Goal: Use online tool/utility: Utilize a website feature to perform a specific function

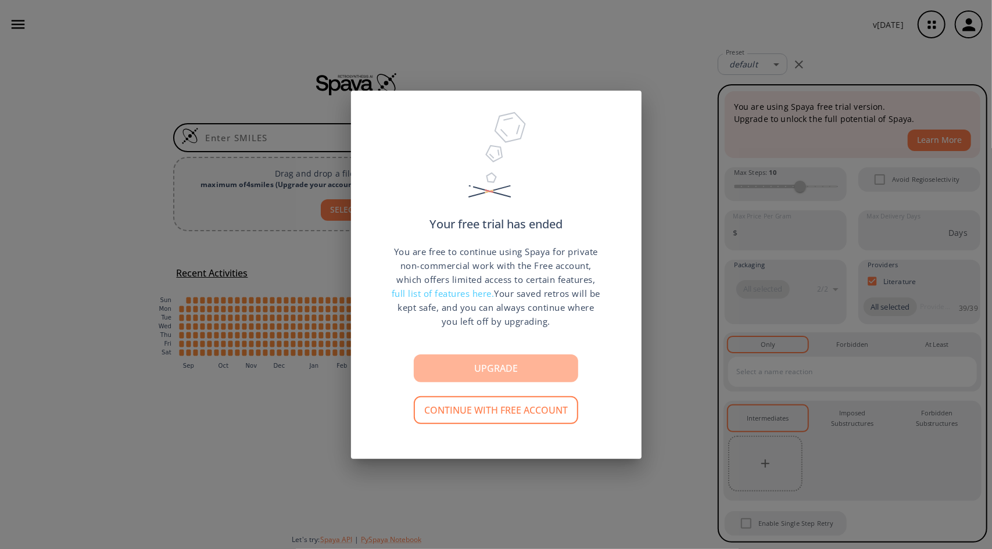
click at [497, 358] on button "Upgrade" at bounding box center [496, 368] width 164 height 28
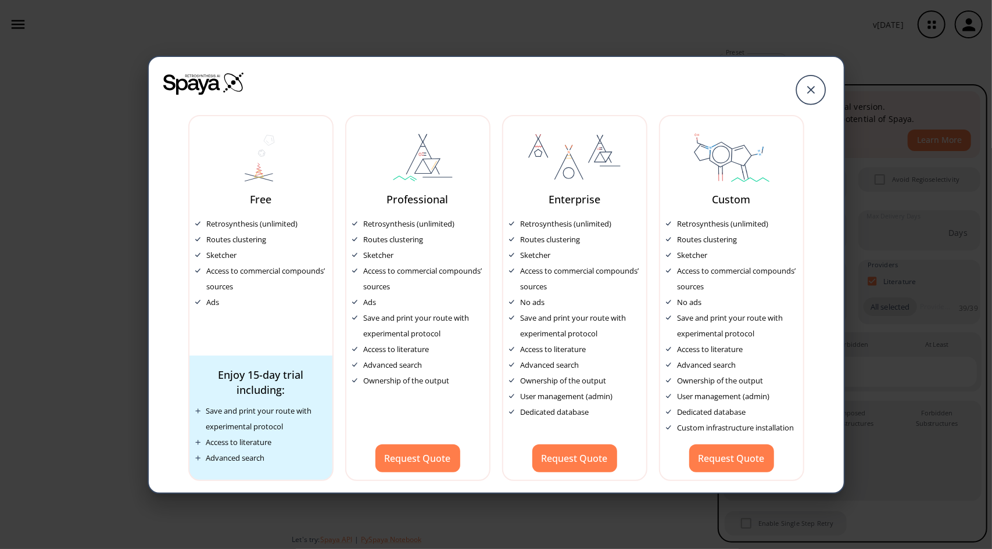
click at [55, 245] on div "Free Retrosynthesis (unlimited) Routes clustering Sketcher Access to commercial…" at bounding box center [496, 274] width 992 height 549
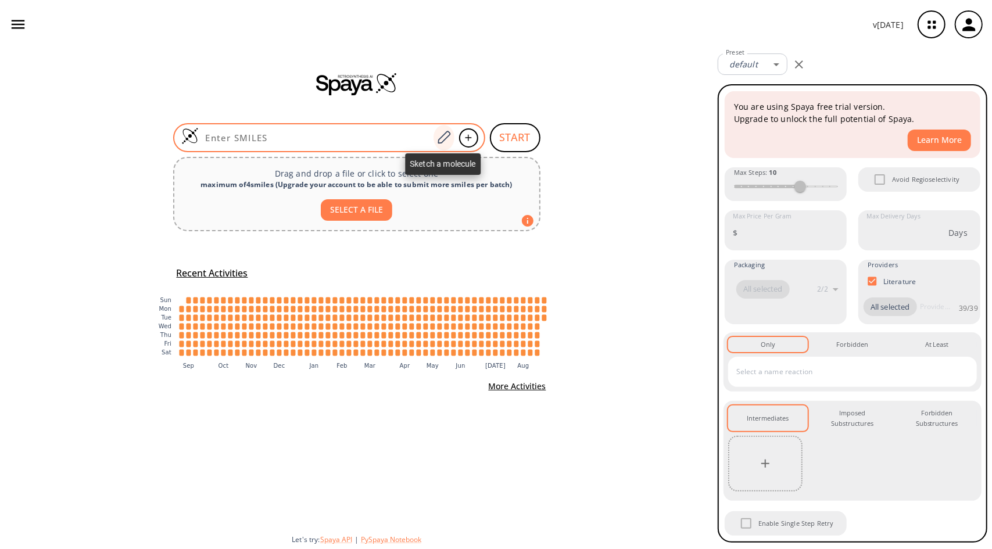
click at [440, 138] on icon at bounding box center [444, 137] width 13 height 13
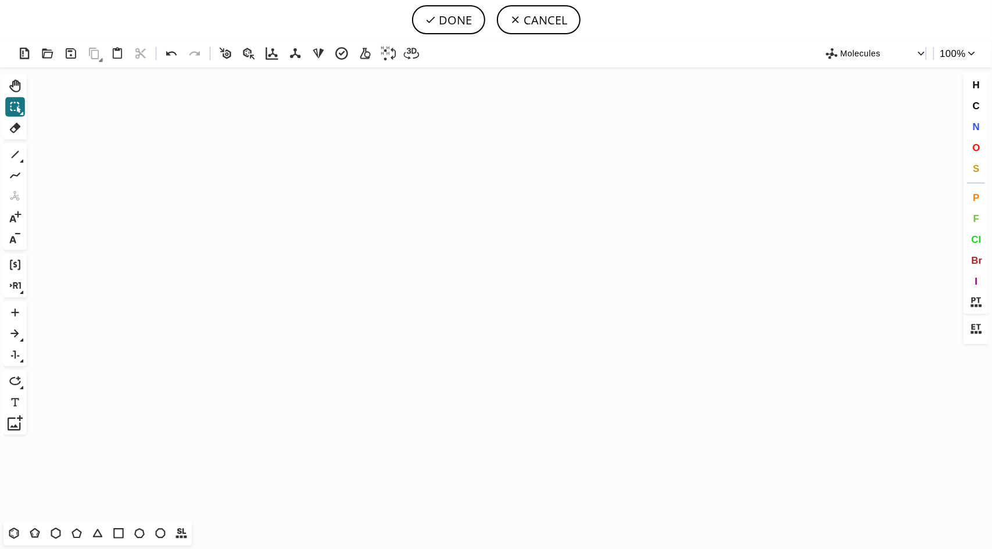
scroll to position [7930, 0]
click at [415, 239] on icon "Created with [PERSON_NAME] 2.3.0 N O O H O F Cl" at bounding box center [495, 294] width 929 height 454
click at [17, 329] on icon at bounding box center [15, 333] width 15 height 15
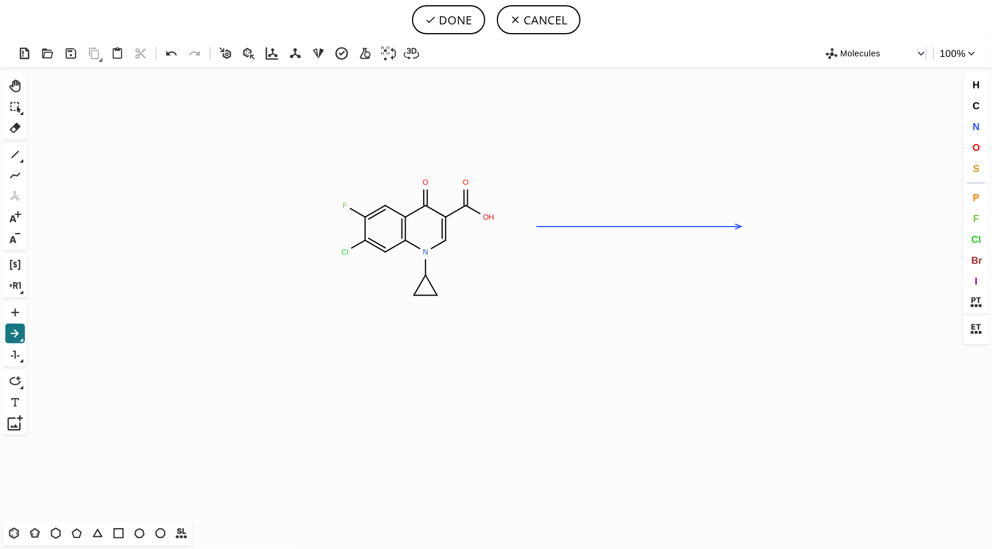
drag, startPoint x: 537, startPoint y: 227, endPoint x: 740, endPoint y: 211, distance: 204.0
click at [740, 211] on icon "Created with [PERSON_NAME] 2.3.0 N O O H O F Cl" at bounding box center [495, 294] width 929 height 454
click at [976, 125] on span "N" at bounding box center [975, 126] width 7 height 11
click at [341, 254] on tspan "N" at bounding box center [341, 254] width 6 height 9
click at [178, 61] on icon at bounding box center [171, 53] width 17 height 17
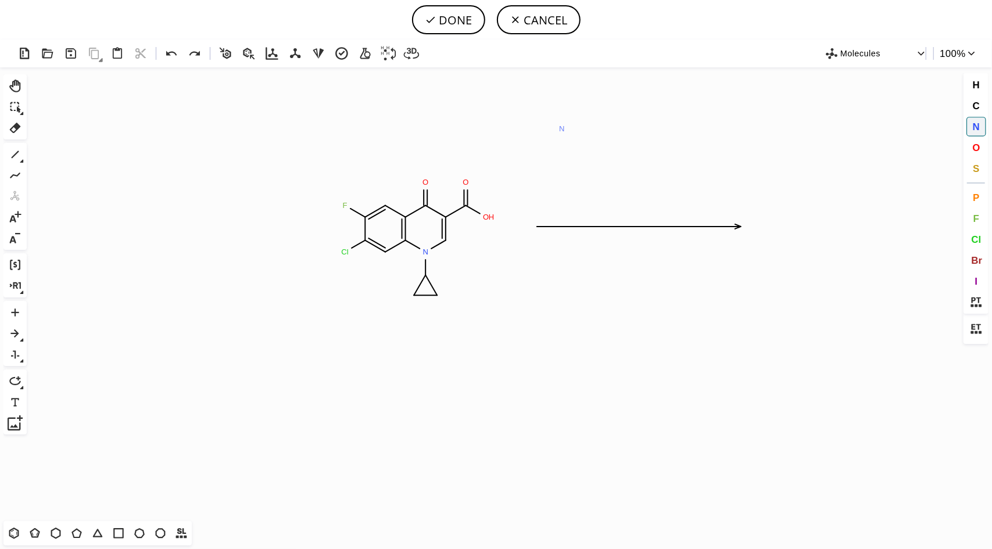
scroll to position [7930, 0]
click at [847, 241] on icon "Created with [PERSON_NAME] 2.3.0 Cl N O O H O F N O O H O F Cl N" at bounding box center [495, 294] width 929 height 454
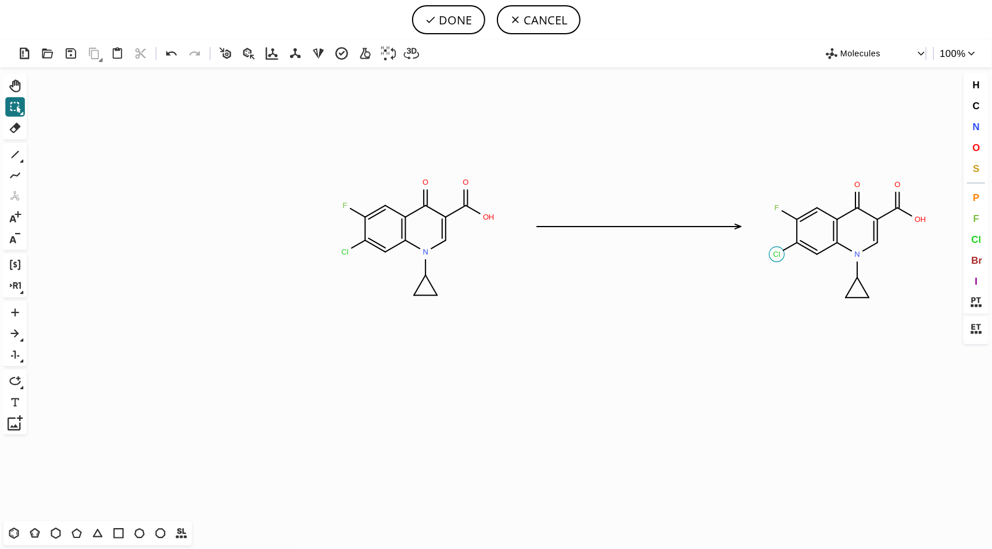
click at [776, 260] on circle at bounding box center [776, 254] width 15 height 15
click at [977, 127] on span "N" at bounding box center [975, 126] width 7 height 11
click at [467, 28] on button "DONE" at bounding box center [448, 19] width 73 height 29
type input "C1=C(F)C(Cl)=CC2N(C3CC3)C=C(C(=O)O)C(=O)C1=2>>C1=C(F)C(N)=CC2N(C3CC3)C=C(C(=O)O…"
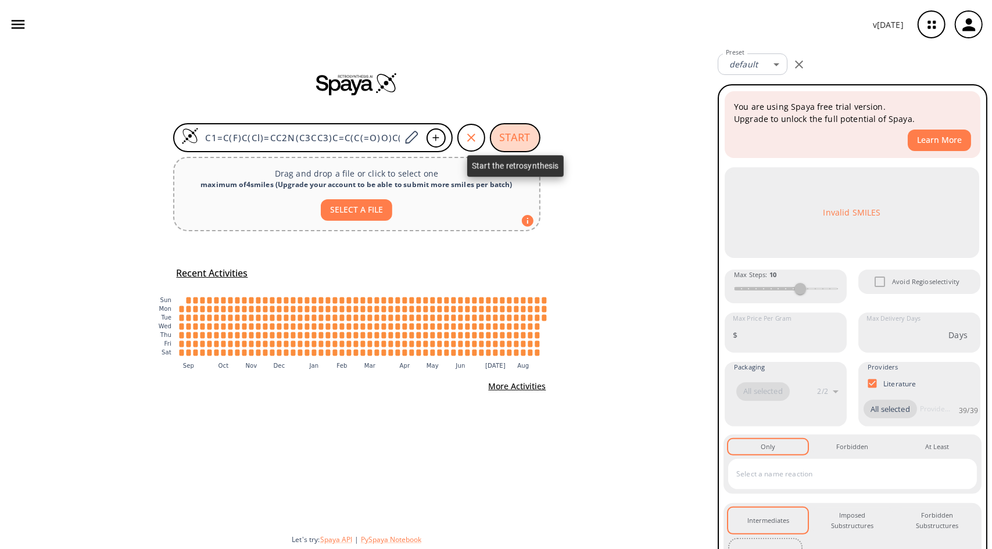
click at [519, 134] on button "START" at bounding box center [515, 137] width 51 height 29
click at [520, 127] on button "START" at bounding box center [515, 137] width 51 height 29
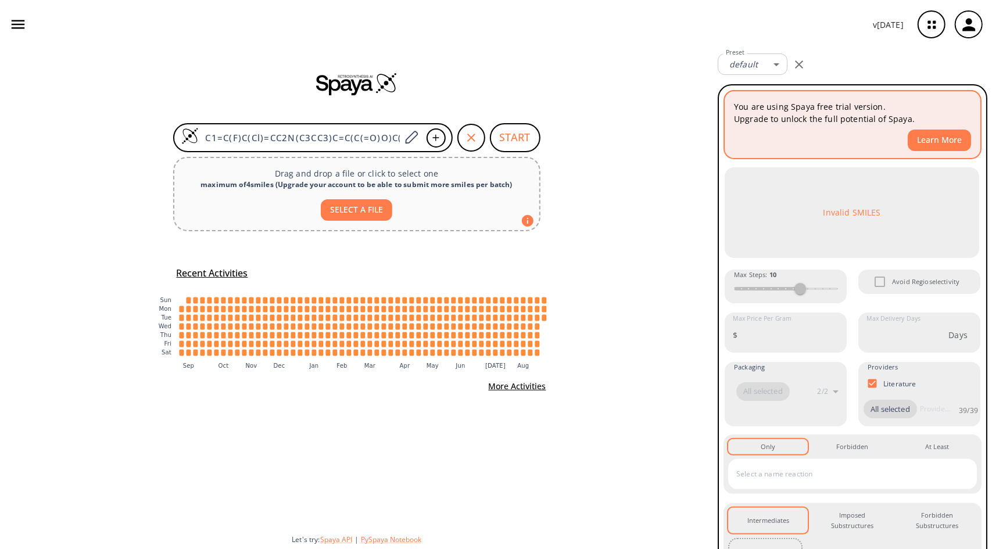
click at [855, 98] on div "You are using Spaya free trial version. Upgrade to unlock the full potential of…" at bounding box center [853, 124] width 256 height 67
click at [778, 123] on p "You are using Spaya free trial version. Upgrade to unlock the full potential of…" at bounding box center [852, 113] width 237 height 24
click at [798, 66] on icon "button" at bounding box center [799, 65] width 14 height 14
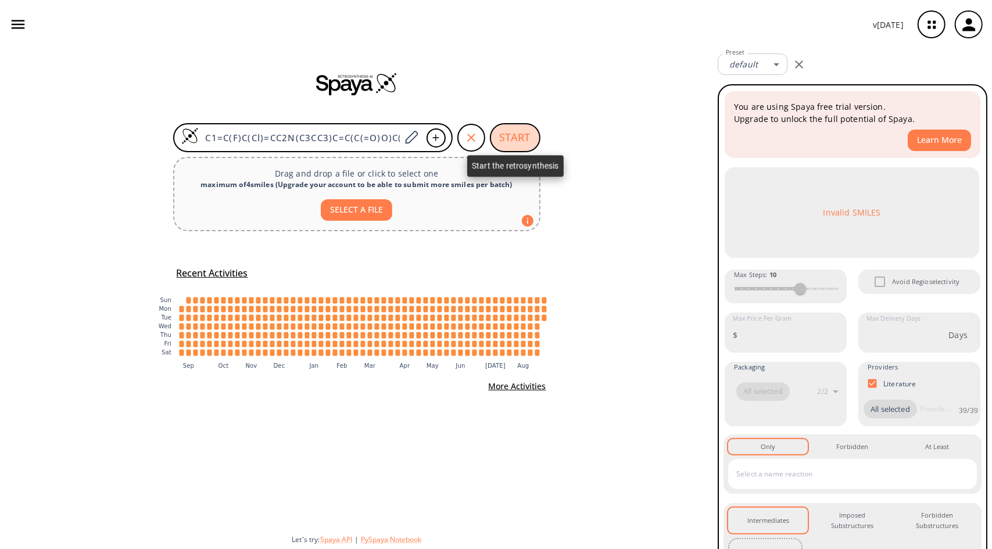
click at [528, 143] on button "START" at bounding box center [515, 137] width 51 height 29
click at [453, 134] on form "C1=C(F)C(Cl)=CC2N(C3CC3)C=C(C(=O)O)C(=O)C1=2>>C1=C(F)C(N)=CC2N(C3CC3)C=C(C(=O)O…" at bounding box center [356, 137] width 367 height 29
click at [474, 137] on icon "button" at bounding box center [471, 138] width 14 height 14
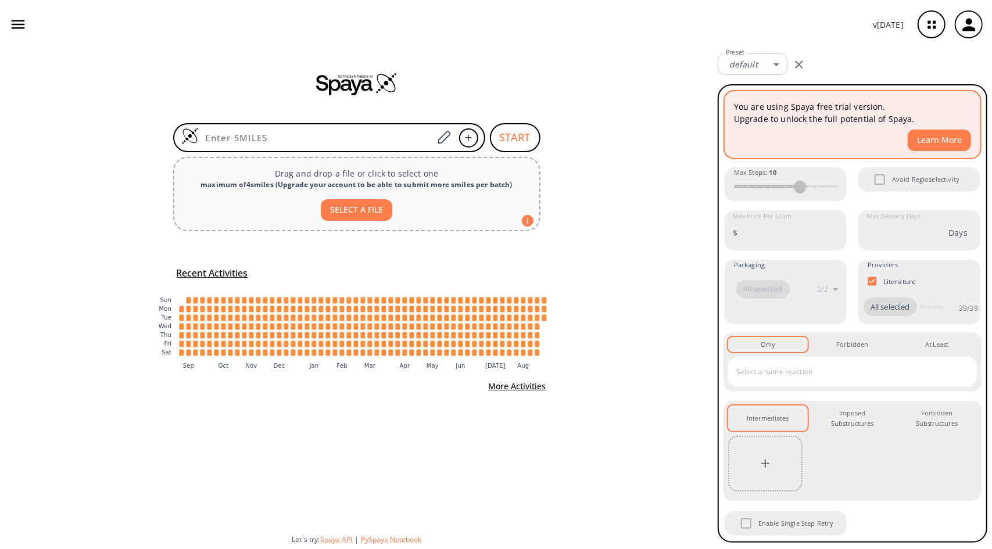
click at [930, 138] on button "Learn More" at bounding box center [939, 141] width 63 height 22
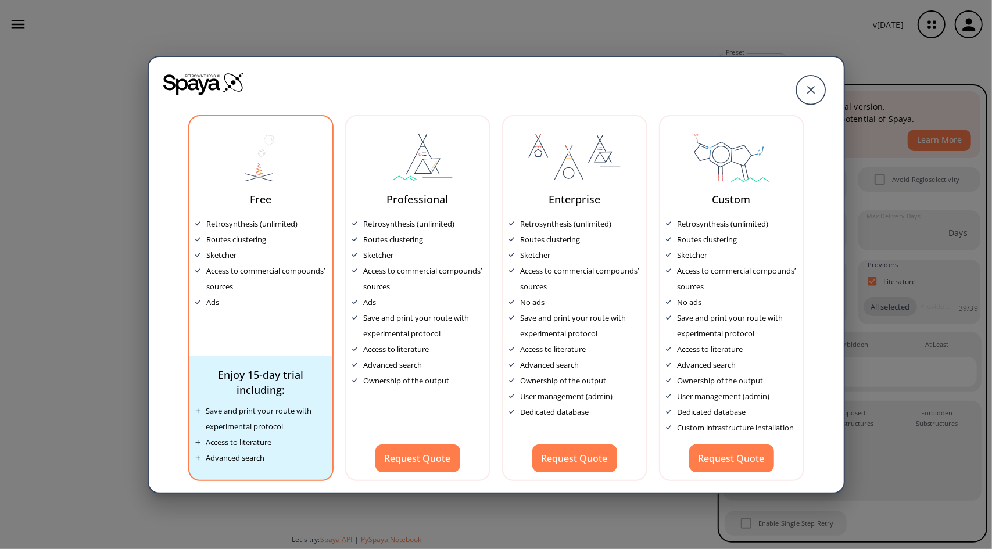
click at [262, 185] on div "Free Retrosynthesis (unlimited) Routes clustering Sketcher Access to commercial…" at bounding box center [260, 298] width 145 height 366
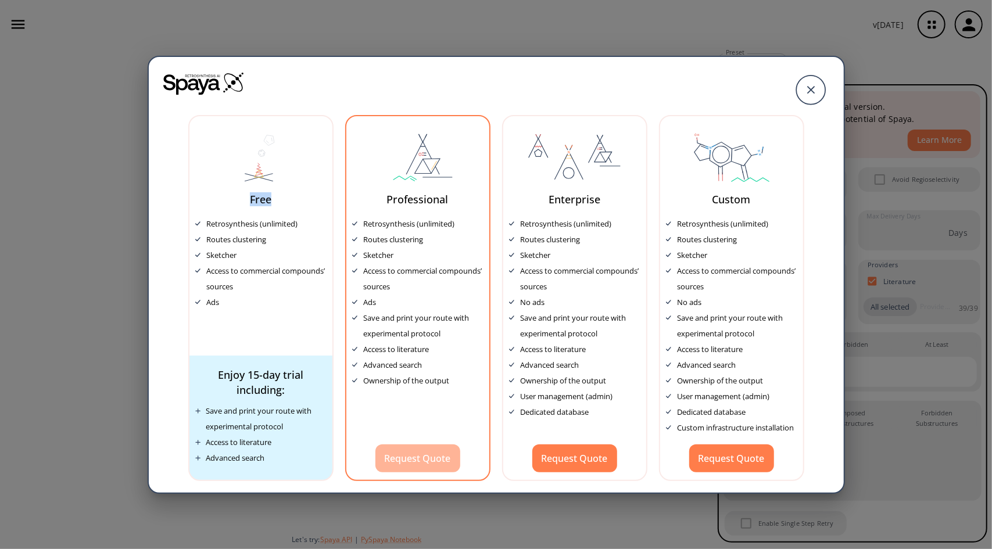
click at [389, 445] on button "Request Quote" at bounding box center [417, 459] width 85 height 28
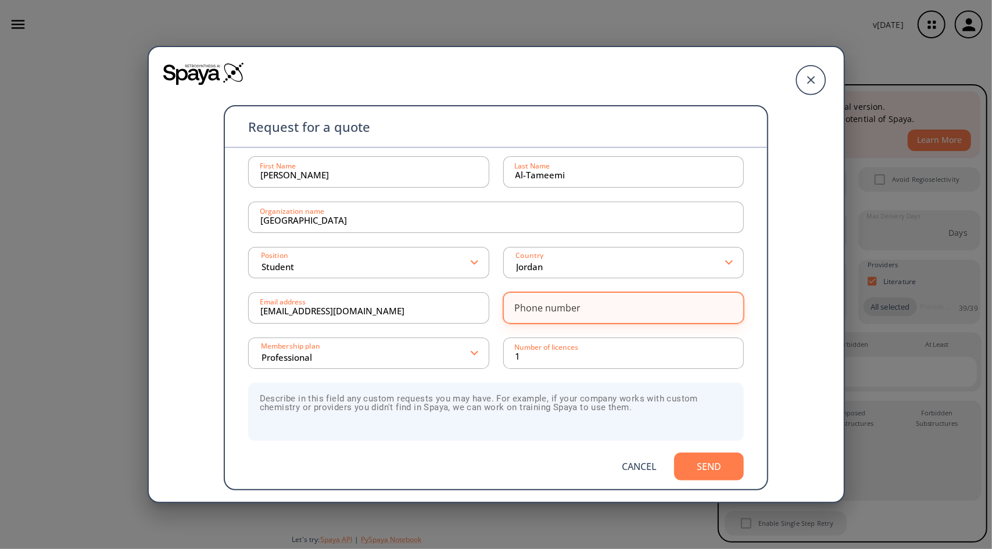
click at [578, 317] on input at bounding box center [623, 307] width 217 height 23
type input "00962775868716"
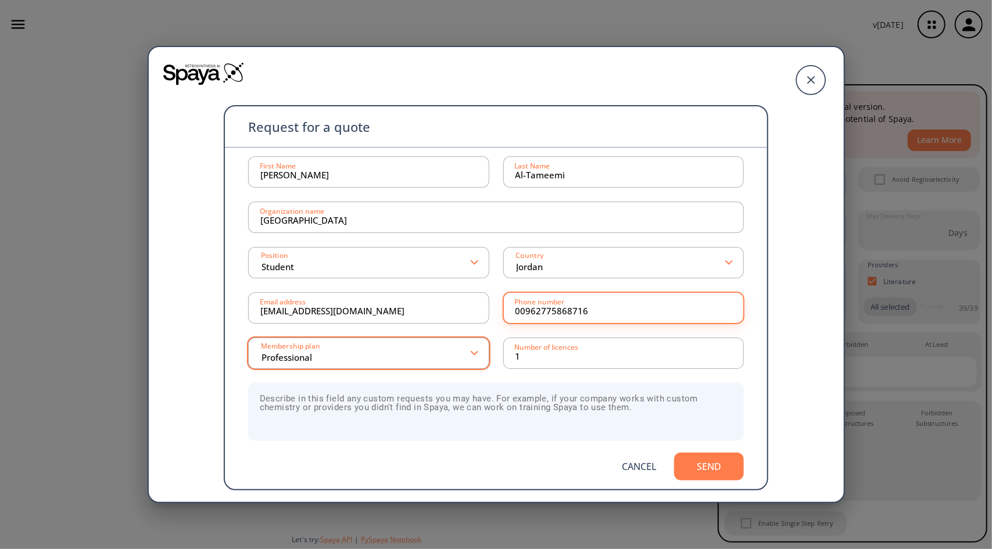
click at [389, 360] on input "Professional" at bounding box center [366, 353] width 212 height 21
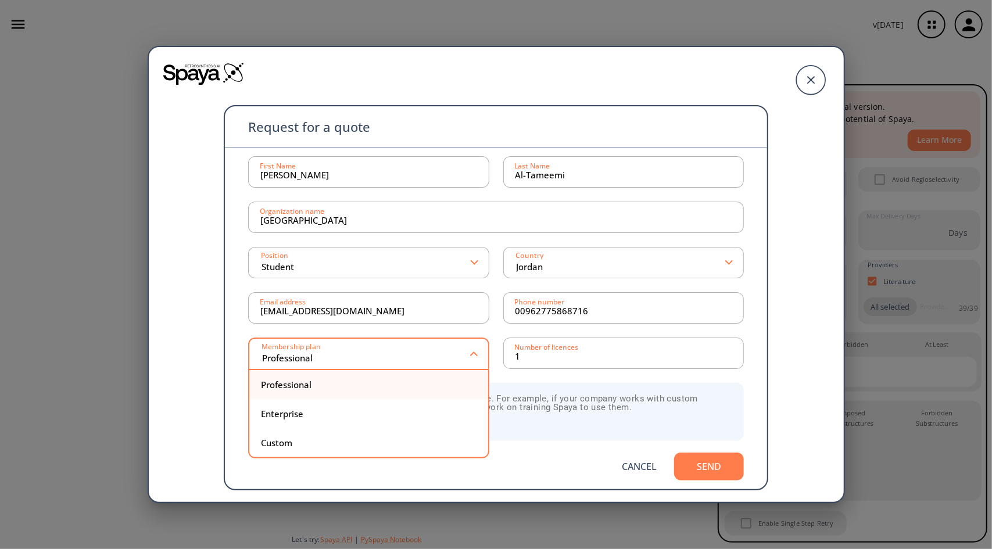
click at [378, 386] on div "Professional" at bounding box center [369, 385] width 216 height 9
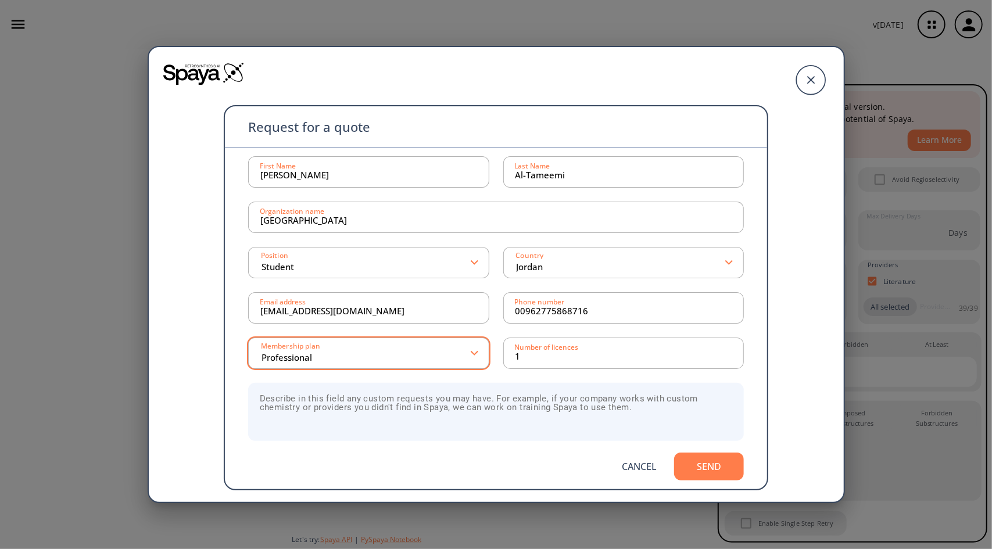
click at [385, 349] on input "Professional" at bounding box center [366, 353] width 212 height 21
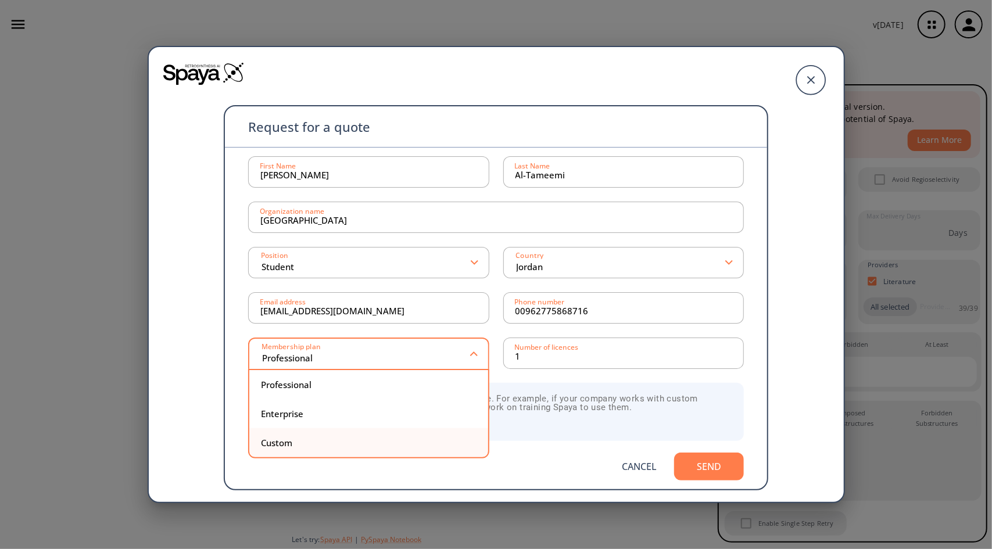
click at [410, 446] on div "Custom" at bounding box center [369, 443] width 216 height 9
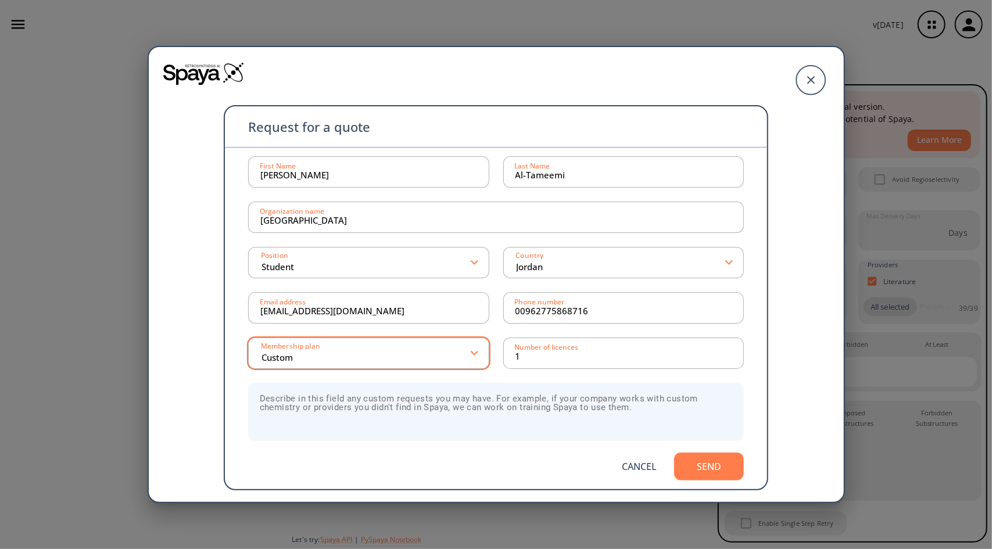
click at [402, 354] on input "Custom" at bounding box center [366, 353] width 212 height 21
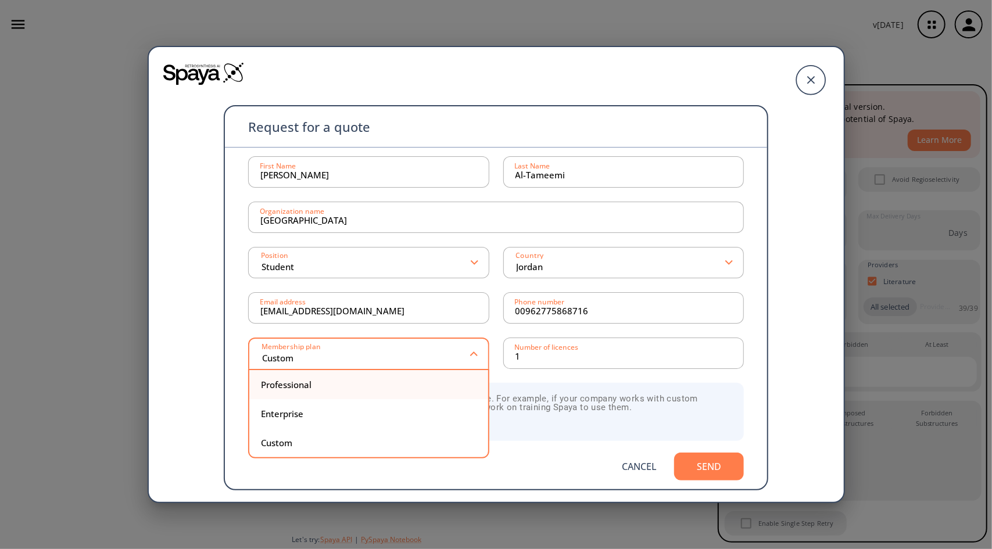
click at [425, 389] on div "Professional" at bounding box center [368, 384] width 239 height 29
type input "Professional"
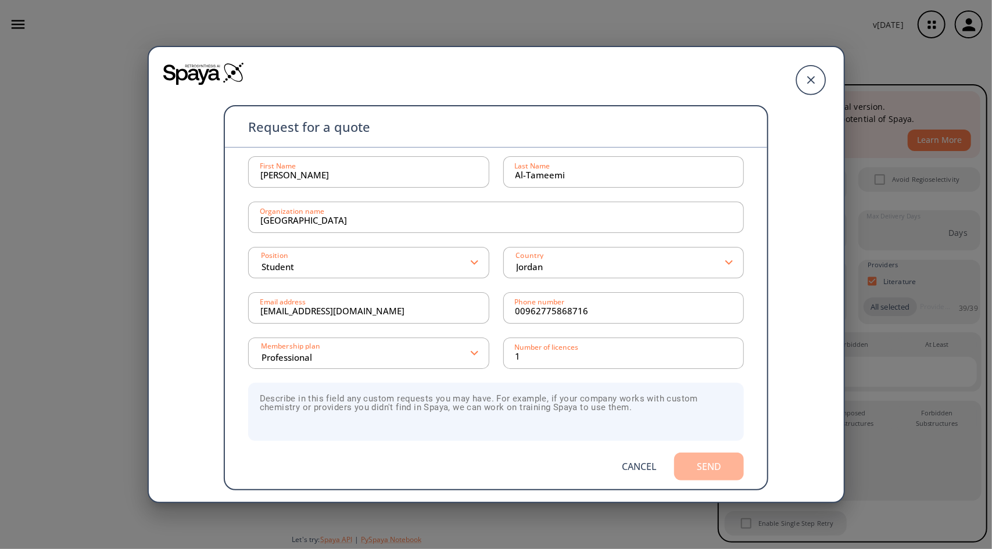
click at [689, 475] on button "Send" at bounding box center [709, 467] width 70 height 28
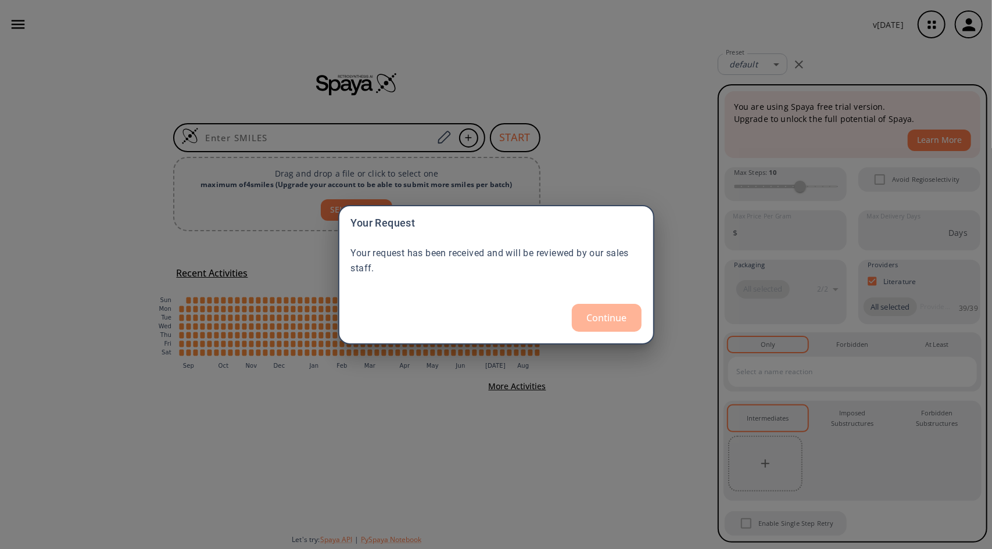
click at [601, 329] on button "Continue" at bounding box center [607, 318] width 70 height 28
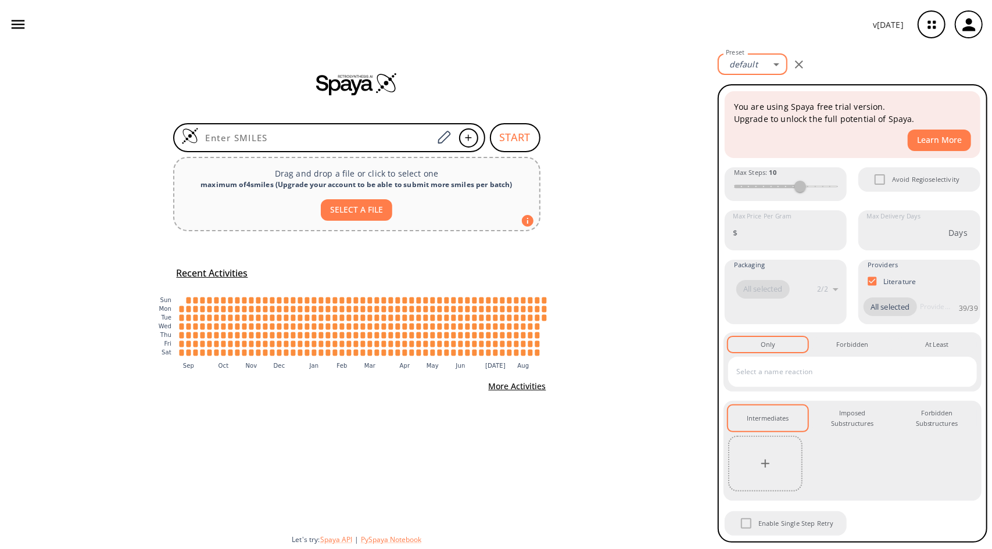
click at [775, 60] on body "v [DATE] [PERSON_NAME] [EMAIL_ADDRESS][DOMAIN_NAME] Retrosynthesis Activities P…" at bounding box center [496, 274] width 992 height 549
click at [236, 235] on div at bounding box center [496, 274] width 992 height 549
click at [214, 274] on h5 "Recent Activities" at bounding box center [212, 273] width 71 height 12
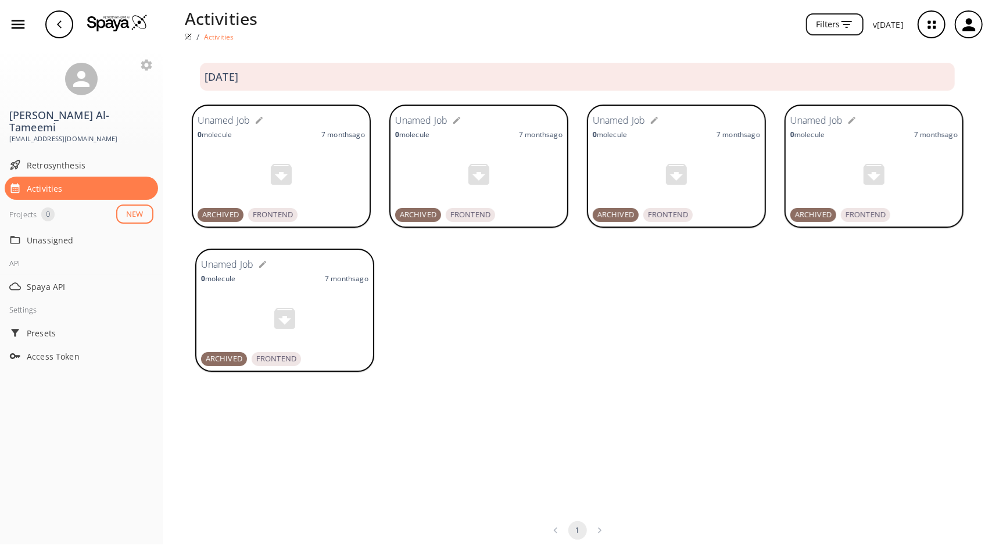
click at [58, 20] on icon "button" at bounding box center [59, 24] width 9 height 9
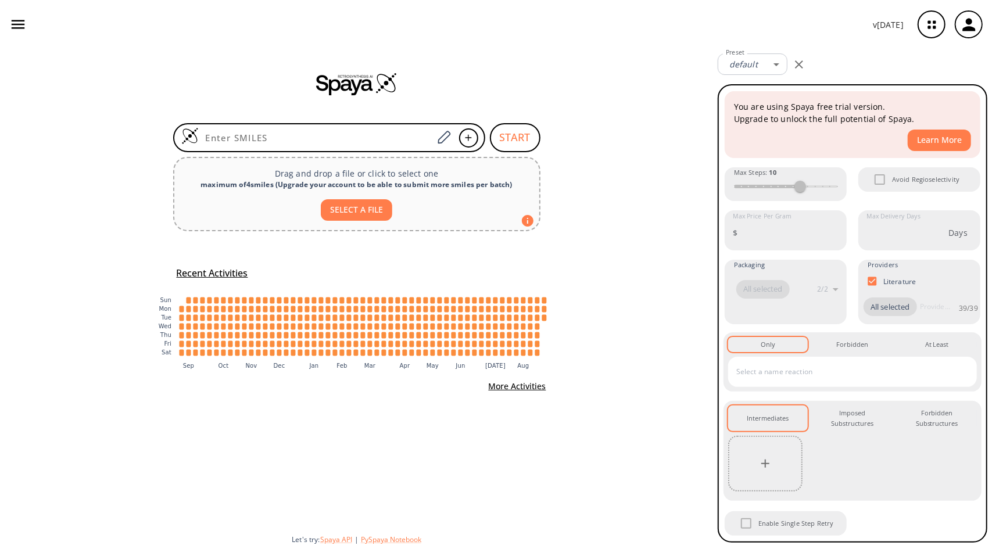
click at [359, 78] on img at bounding box center [356, 83] width 81 height 23
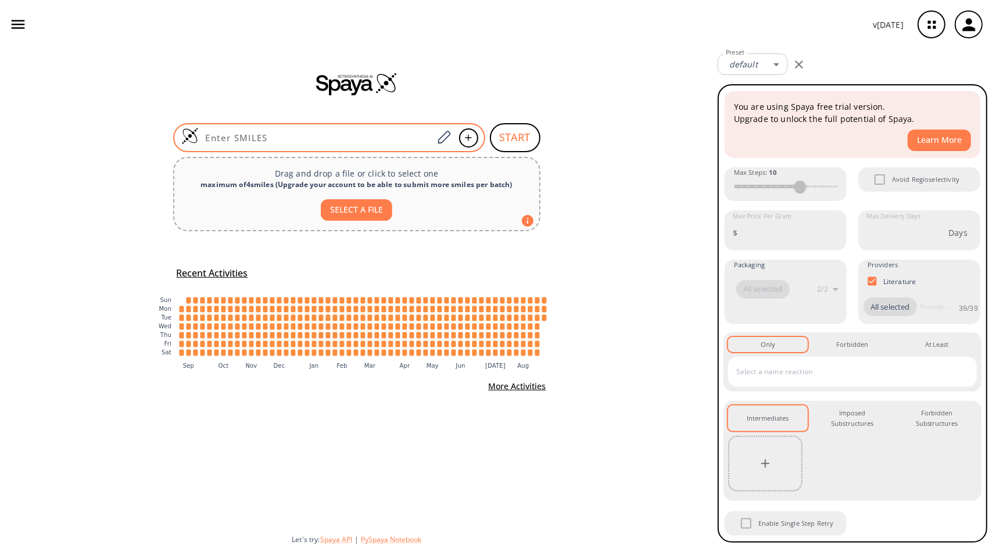
click at [411, 140] on input at bounding box center [316, 138] width 235 height 12
click at [444, 139] on icon at bounding box center [444, 137] width 16 height 15
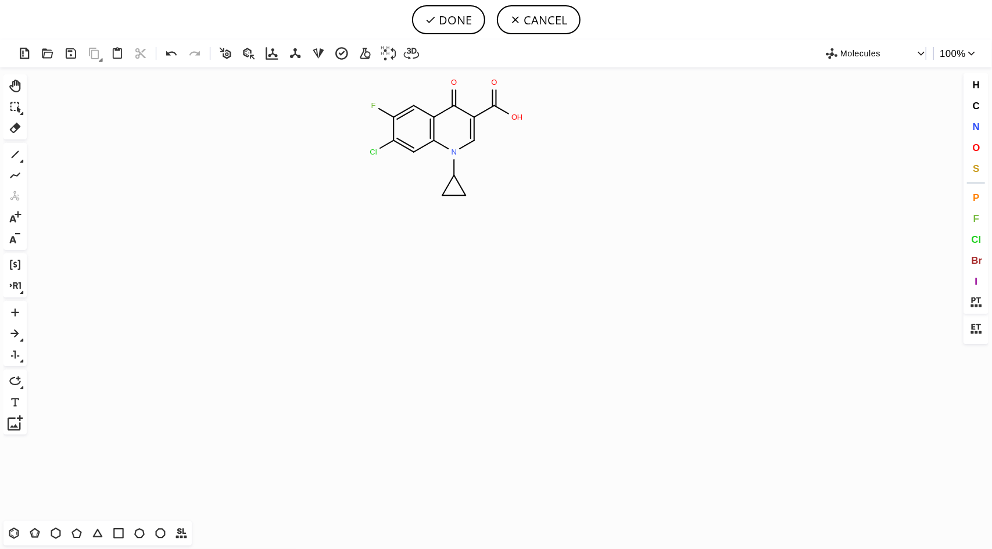
scroll to position [7930, 0]
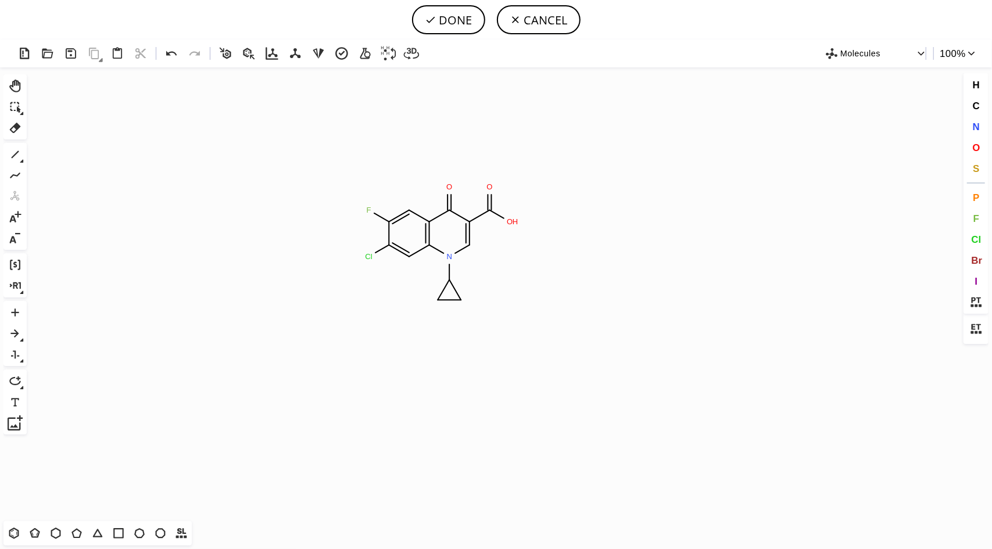
click at [445, 242] on icon "Created with [PERSON_NAME] 2.3.0 N O O H O F Cl" at bounding box center [495, 294] width 929 height 454
click at [977, 120] on button "N" at bounding box center [976, 127] width 20 height 20
click at [382, 256] on tspan "N" at bounding box center [382, 254] width 6 height 9
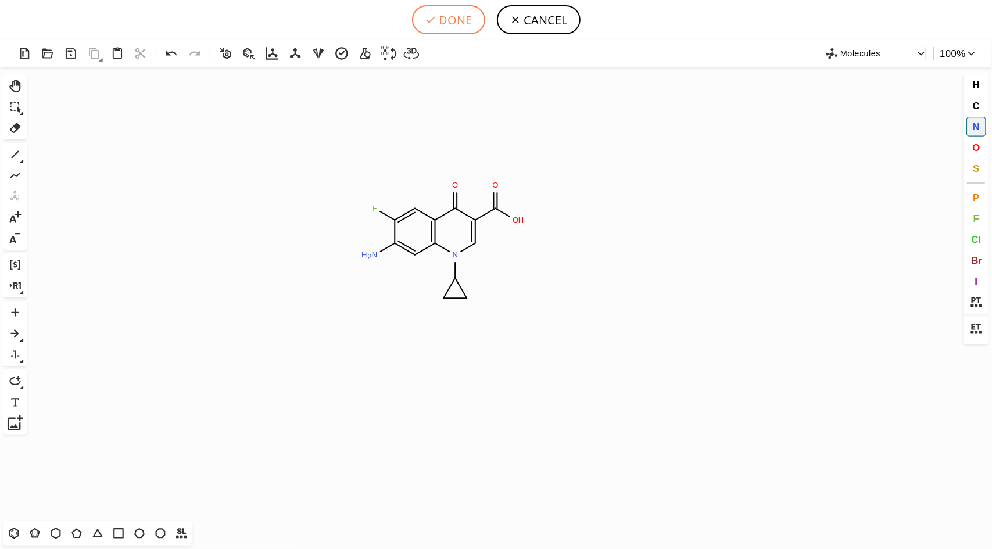
click at [455, 14] on button "DONE" at bounding box center [448, 19] width 73 height 29
type input "C1=C(F)C(N)=CC2N(C3CC3)C=C(C(=O)O)C(=O)C1=2"
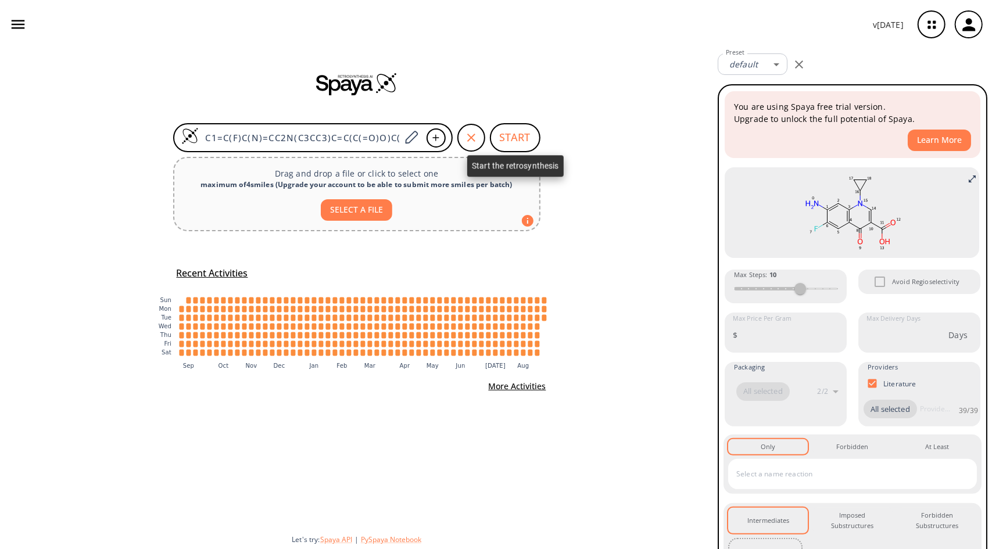
click at [523, 135] on button "START" at bounding box center [515, 137] width 51 height 29
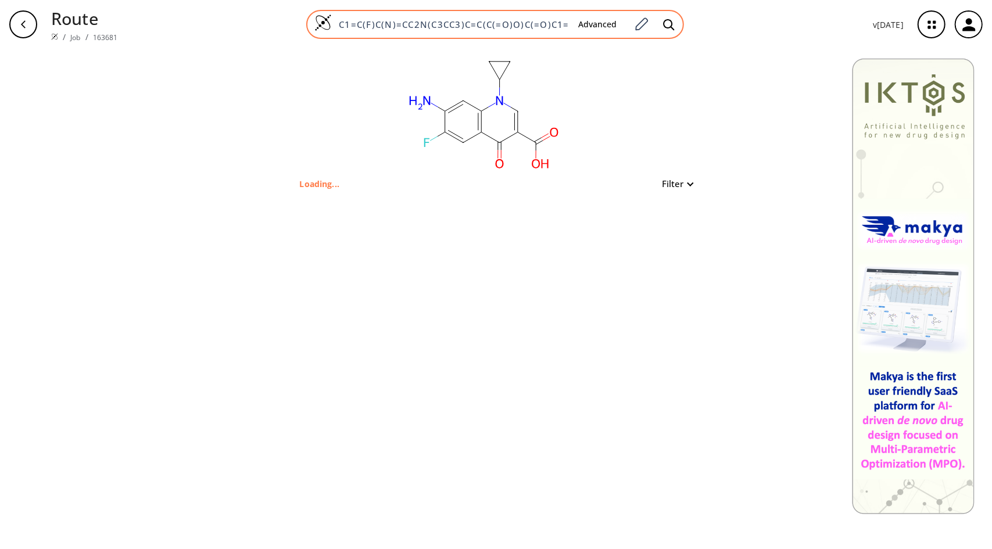
type input "C1(F)C(N)=CC2N(C3CC3)C=C(C(=O)O)C(=O)C=2C=1"
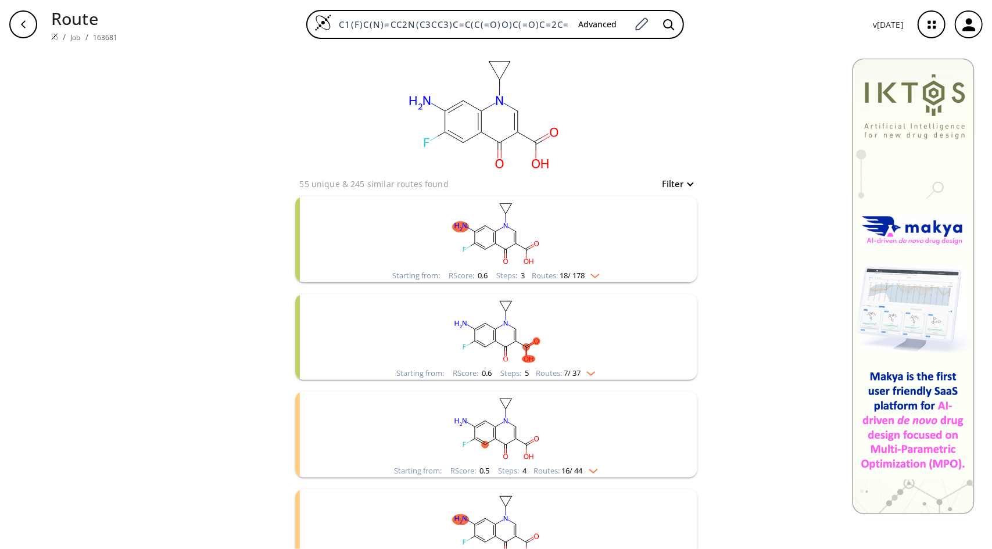
click at [590, 277] on img "clusters" at bounding box center [592, 273] width 15 height 9
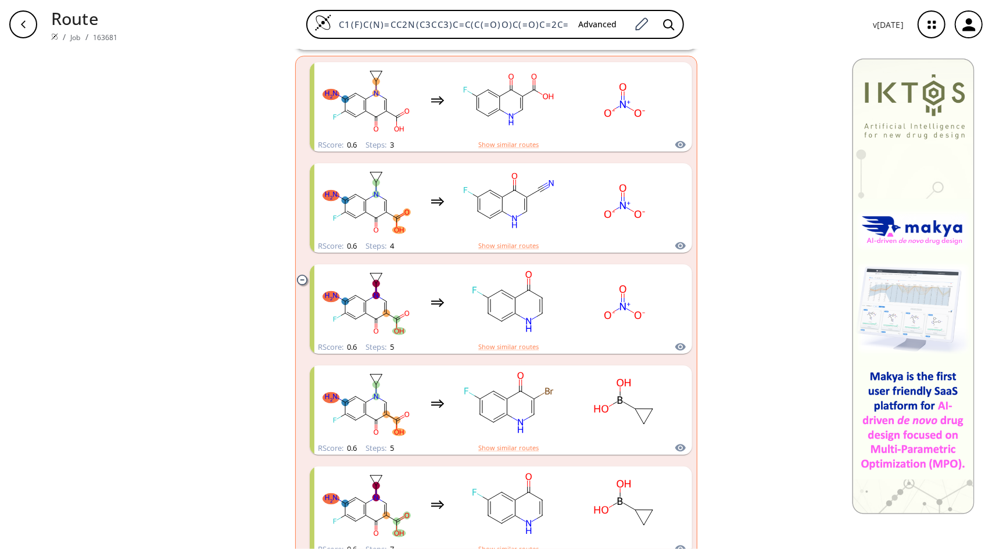
scroll to position [256, 0]
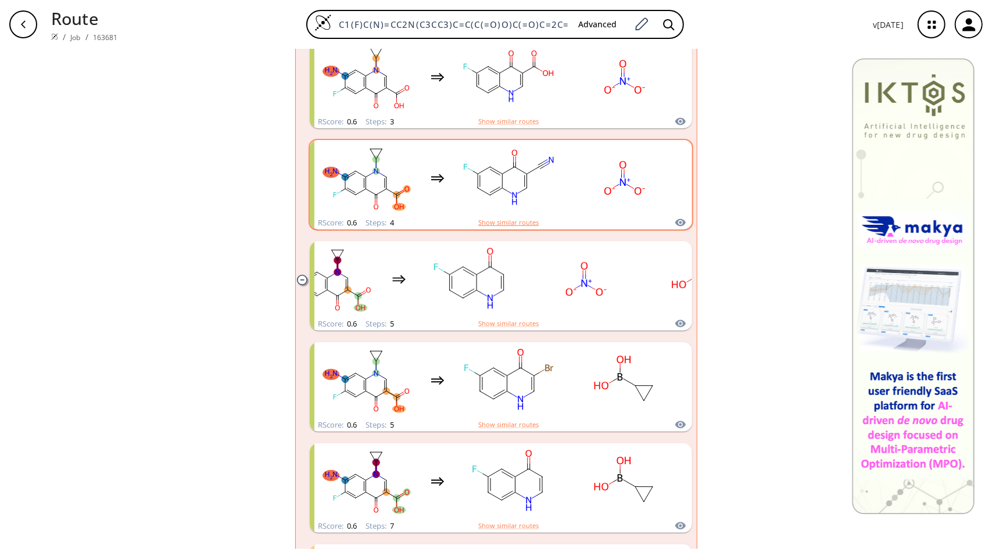
click at [518, 224] on button "Show similar routes" at bounding box center [508, 222] width 60 height 10
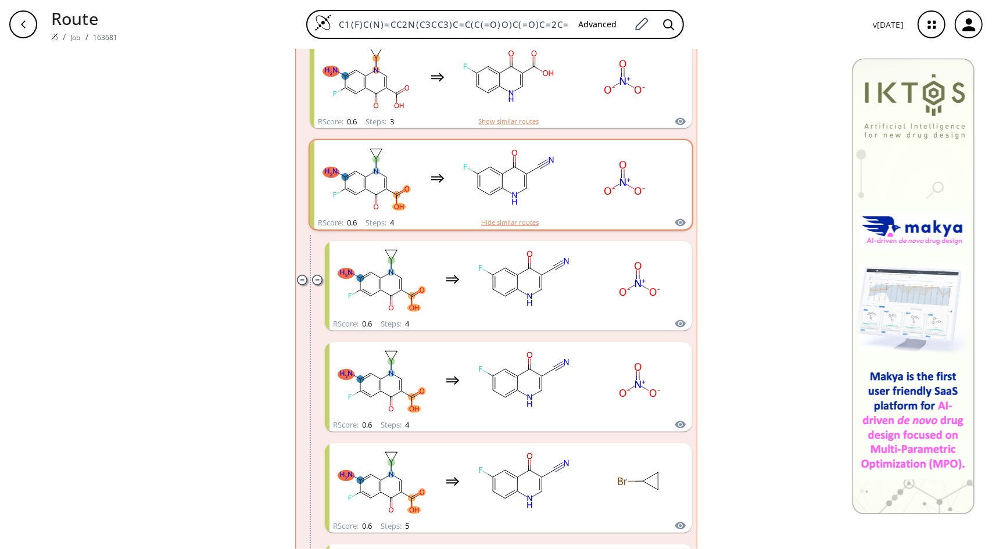
click at [518, 224] on button "Hide similar routes" at bounding box center [510, 222] width 58 height 10
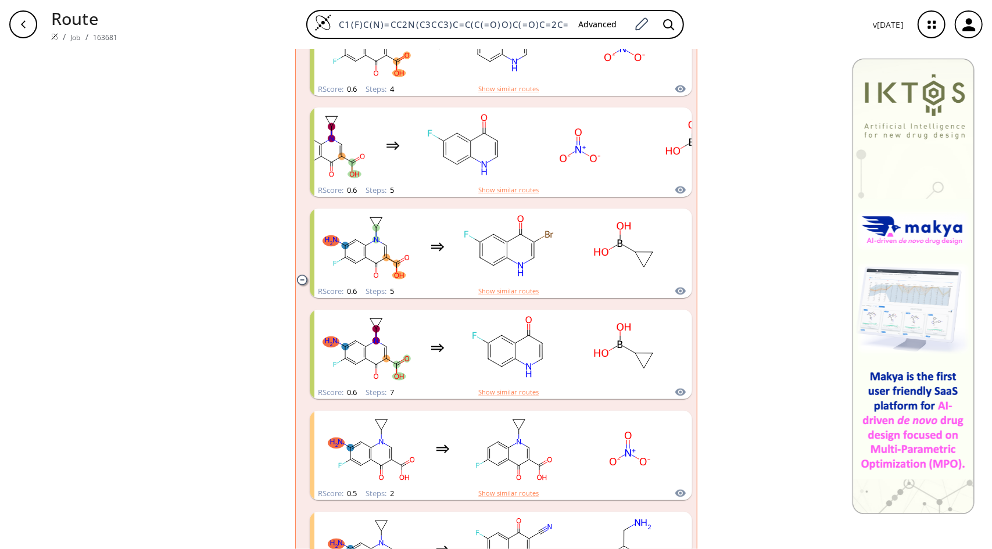
scroll to position [772, 0]
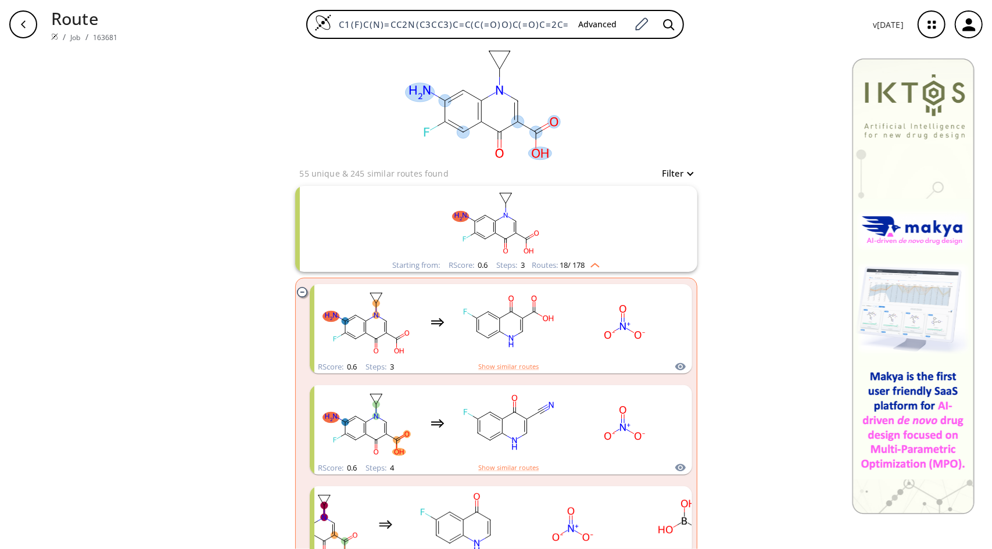
scroll to position [0, 0]
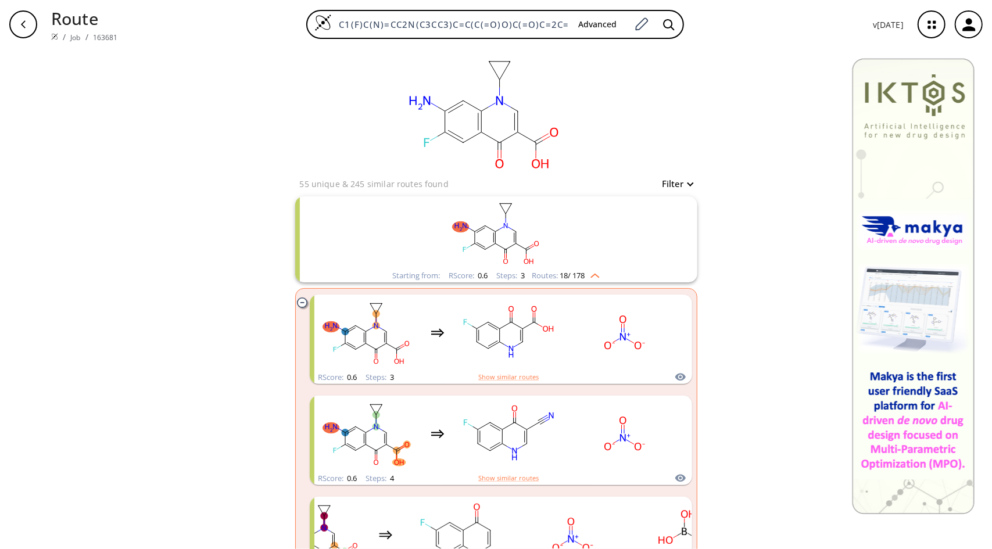
click at [593, 275] on img "clusters" at bounding box center [592, 273] width 15 height 9
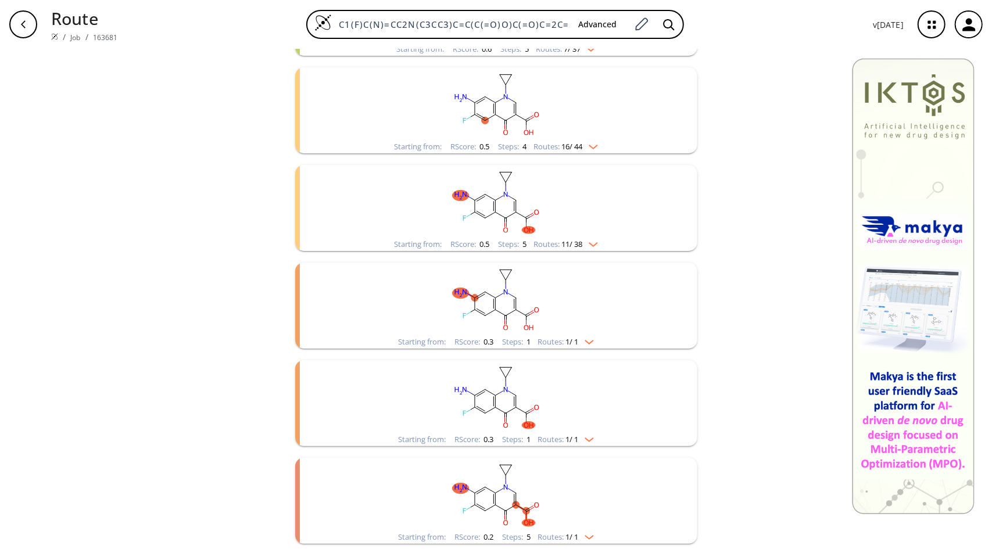
scroll to position [288, 0]
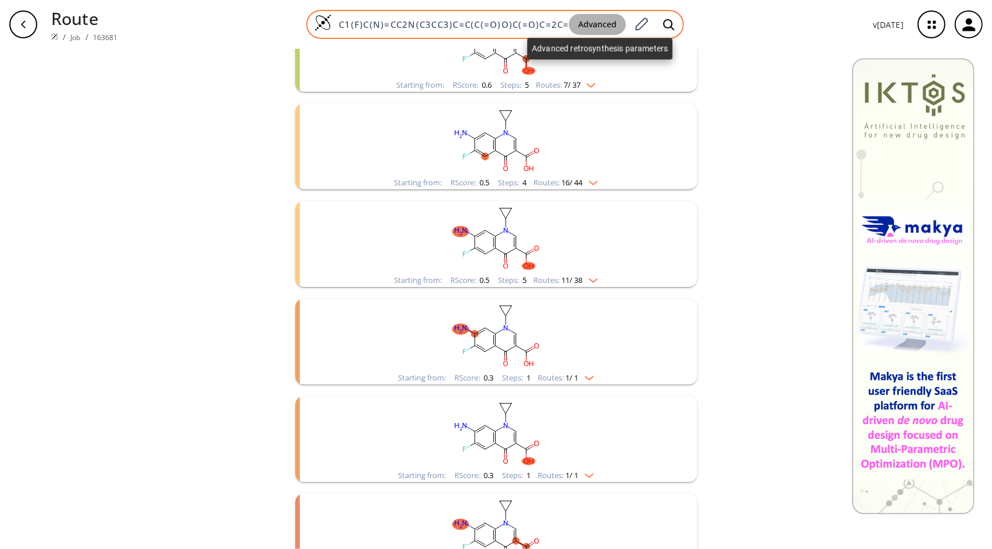
click at [609, 23] on button "Advanced" at bounding box center [597, 25] width 57 height 22
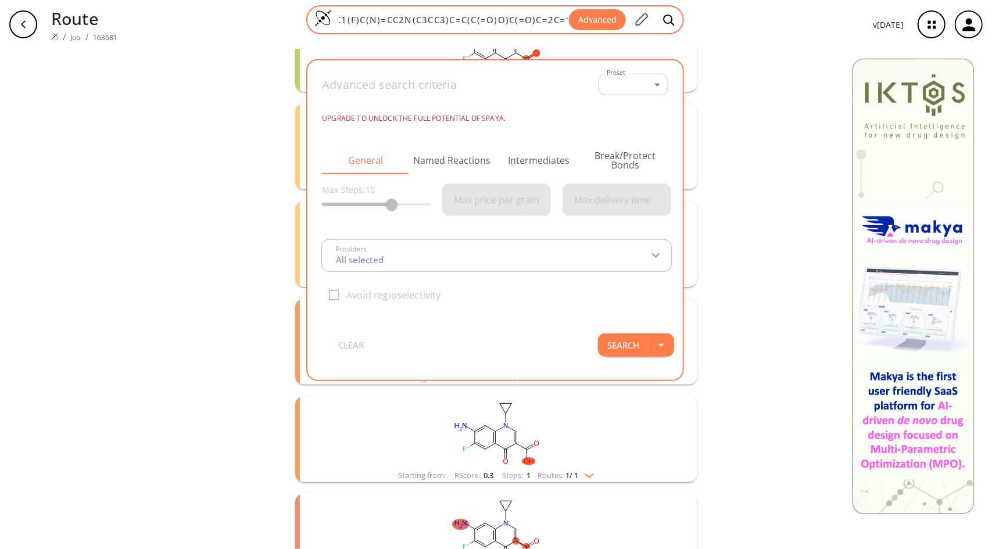
type input "All selected"
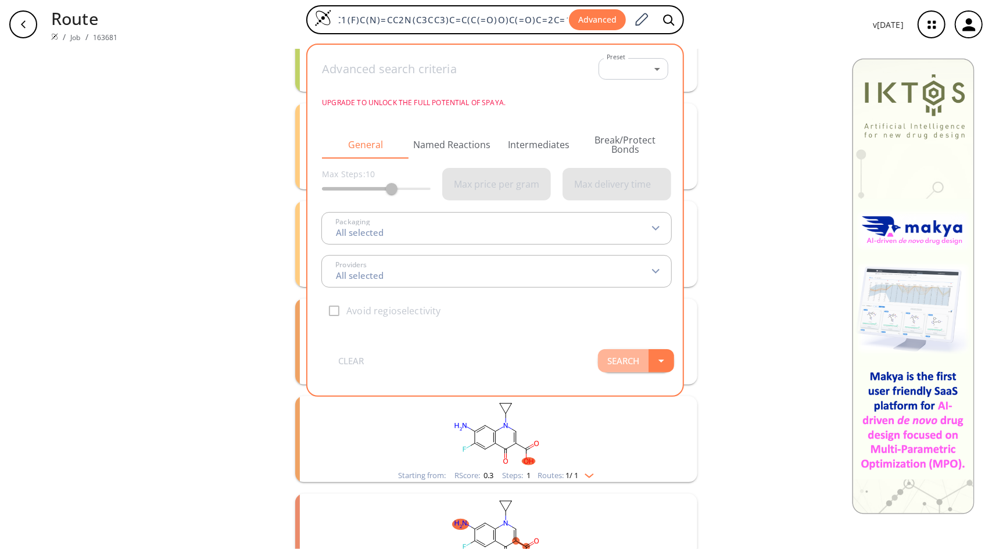
scroll to position [0, 0]
drag, startPoint x: 635, startPoint y: 354, endPoint x: 694, endPoint y: 355, distance: 58.7
click at [694, 355] on div "Route / Job / 163681 C1(F)C(N)=CC2N(C3CC3)C=C(C(=O)O)C(=O)C=2C=1 Advanced Advan…" at bounding box center [496, 149] width 992 height 874
click at [701, 356] on div "clear 55 unique & 245 similar routes found Filter Starting from: RScore : 0.6 S…" at bounding box center [496, 173] width 430 height 825
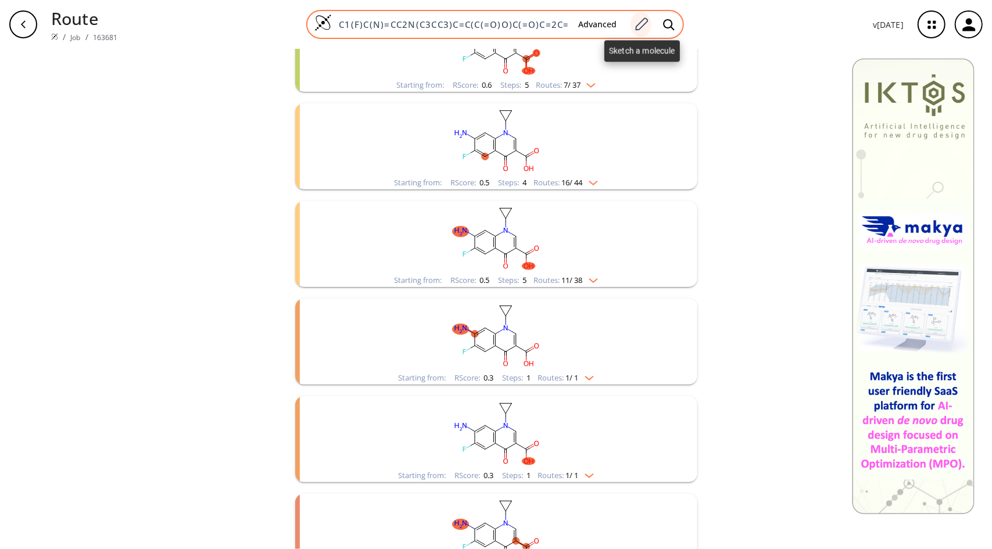
click at [645, 24] on icon at bounding box center [641, 24] width 16 height 15
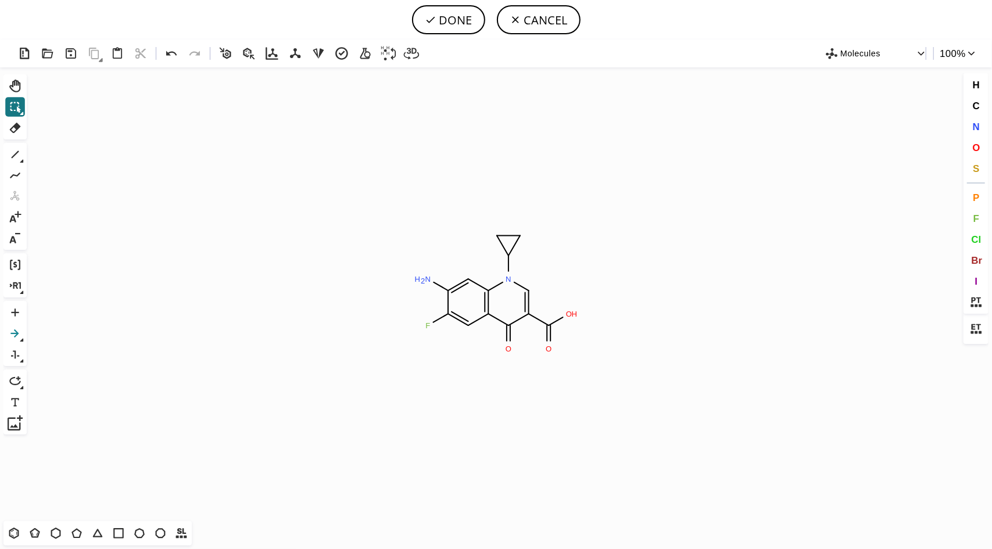
click at [13, 335] on icon at bounding box center [15, 333] width 15 height 15
drag, startPoint x: 314, startPoint y: 305, endPoint x: 380, endPoint y: 305, distance: 66.2
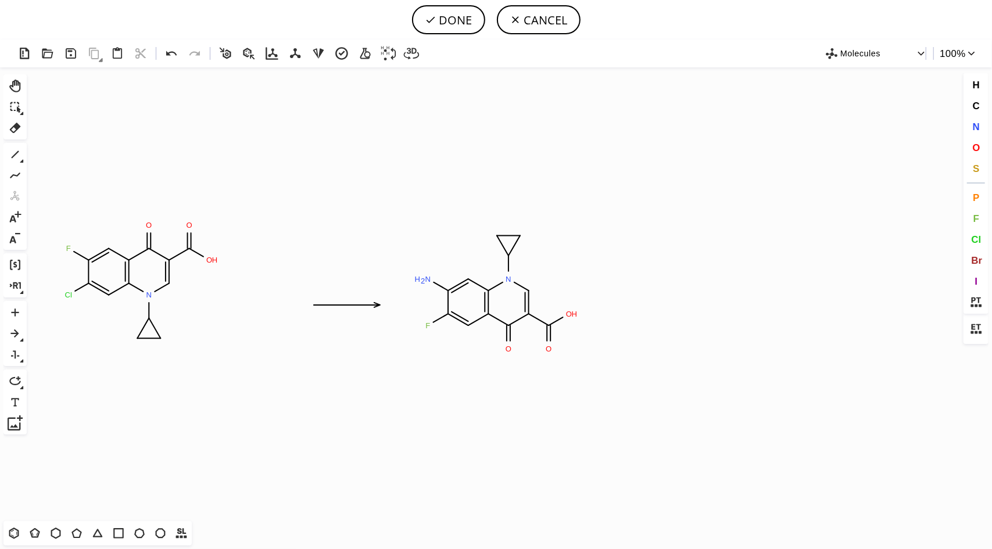
scroll to position [7930, 0]
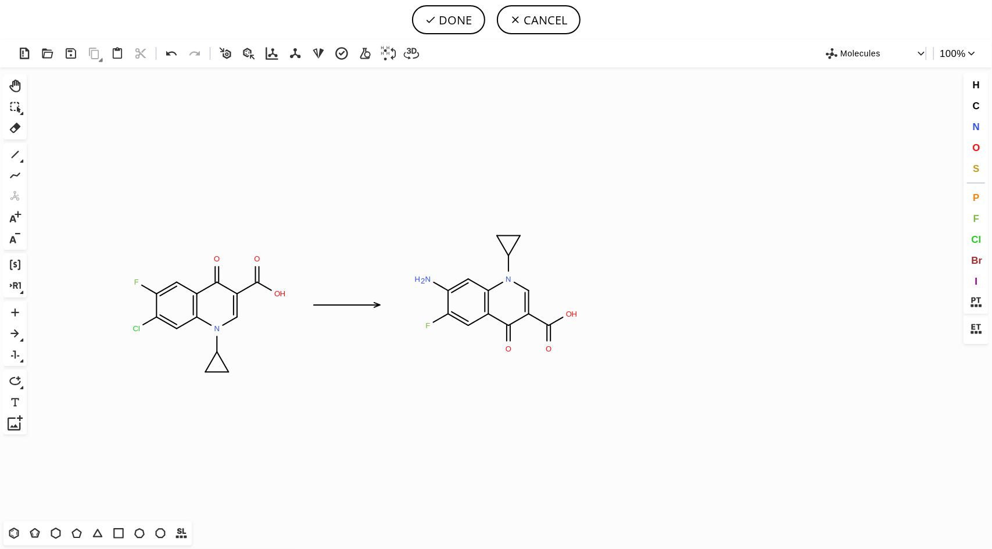
click at [207, 316] on icon "Created with [PERSON_NAME] 2.3.0 F N H 2 N O O H O N O O H O F Cl" at bounding box center [495, 294] width 929 height 454
click at [457, 14] on button "DONE" at bounding box center [448, 19] width 73 height 29
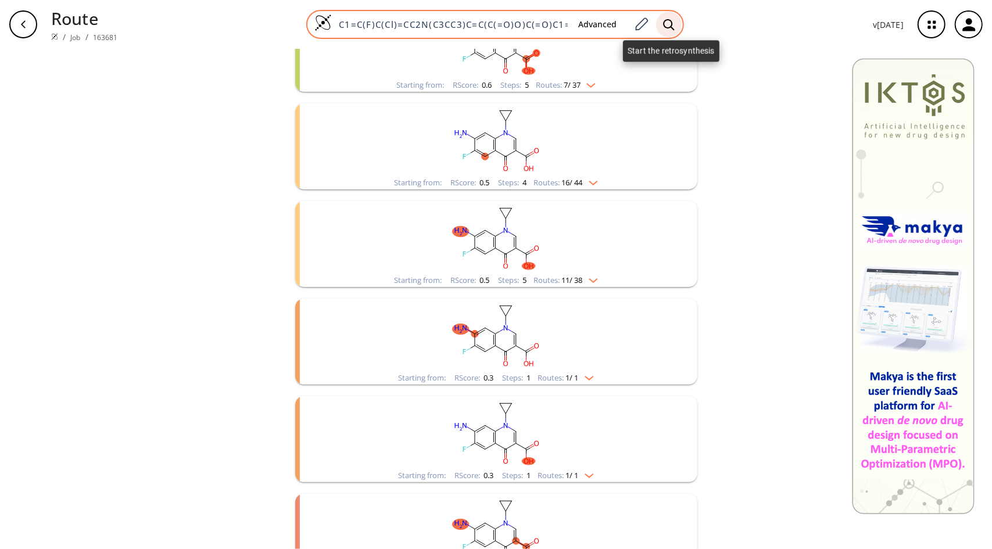
click at [669, 19] on icon at bounding box center [669, 24] width 11 height 11
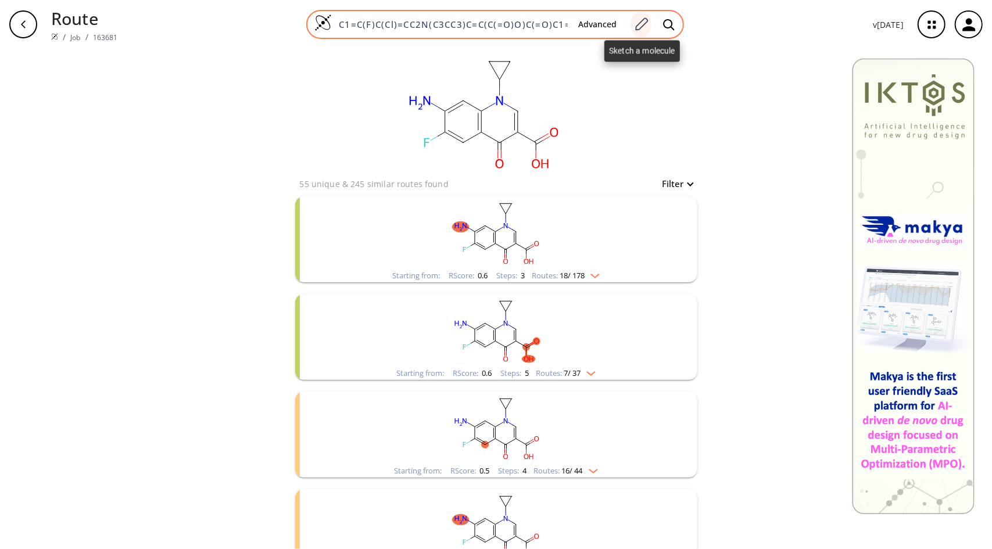
click at [640, 20] on icon at bounding box center [641, 24] width 16 height 15
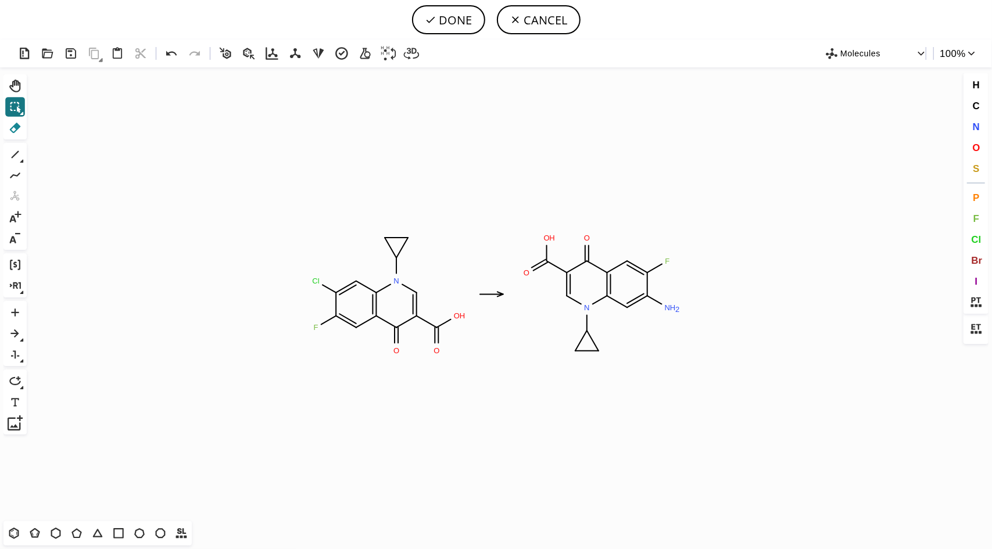
click at [13, 120] on icon at bounding box center [15, 127] width 15 height 15
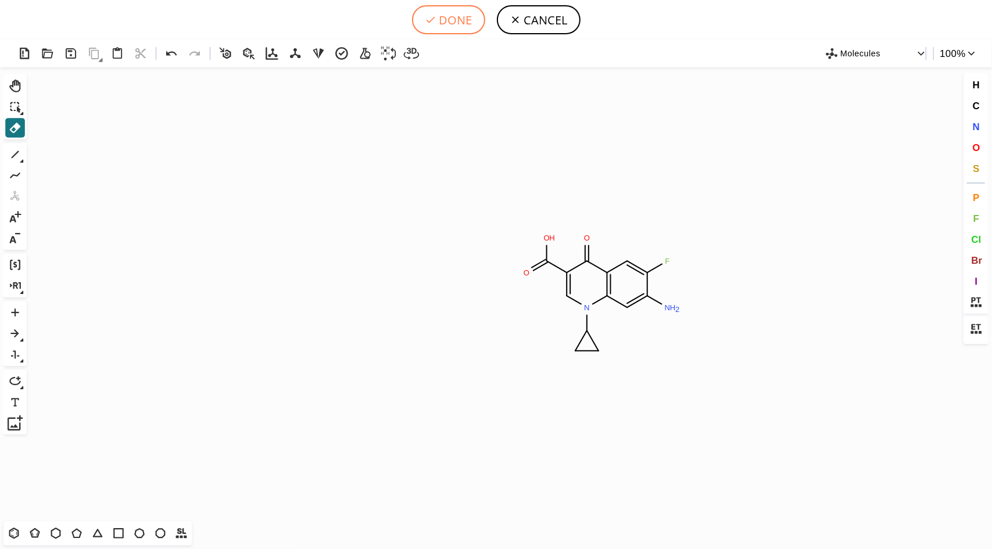
click at [452, 9] on button "DONE" at bounding box center [448, 19] width 73 height 29
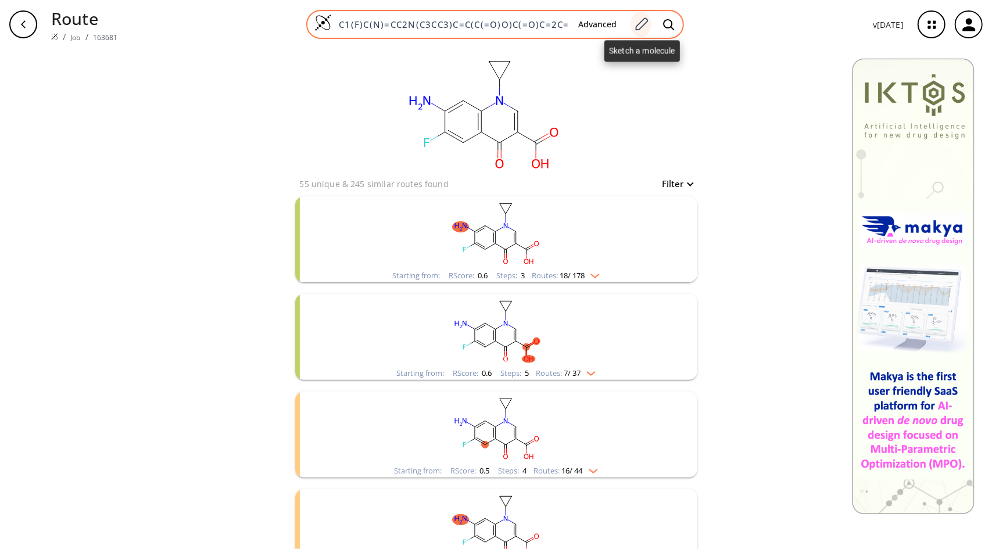
click at [643, 27] on icon at bounding box center [641, 23] width 13 height 13
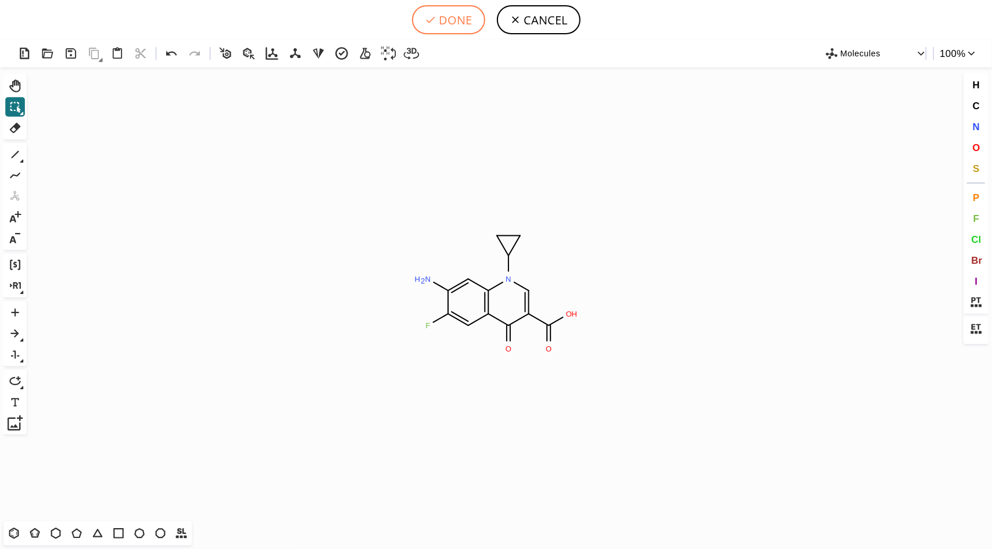
click at [463, 20] on button "DONE" at bounding box center [448, 19] width 73 height 29
type input "C1(=CC2=C(N(C=C(C2=O)C(O)=O)C2CC2)C=C1N)F"
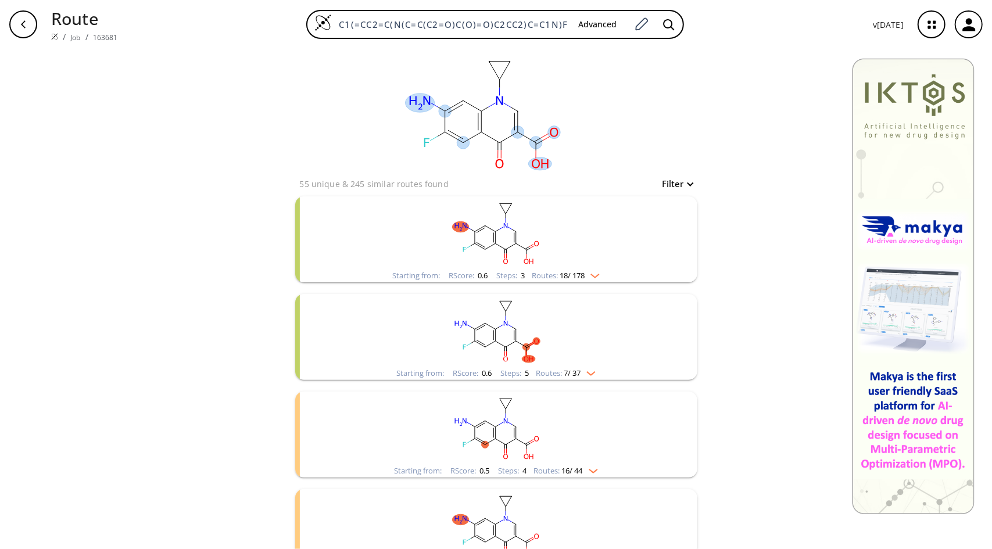
click at [530, 142] on ellipse at bounding box center [536, 143] width 13 height 13
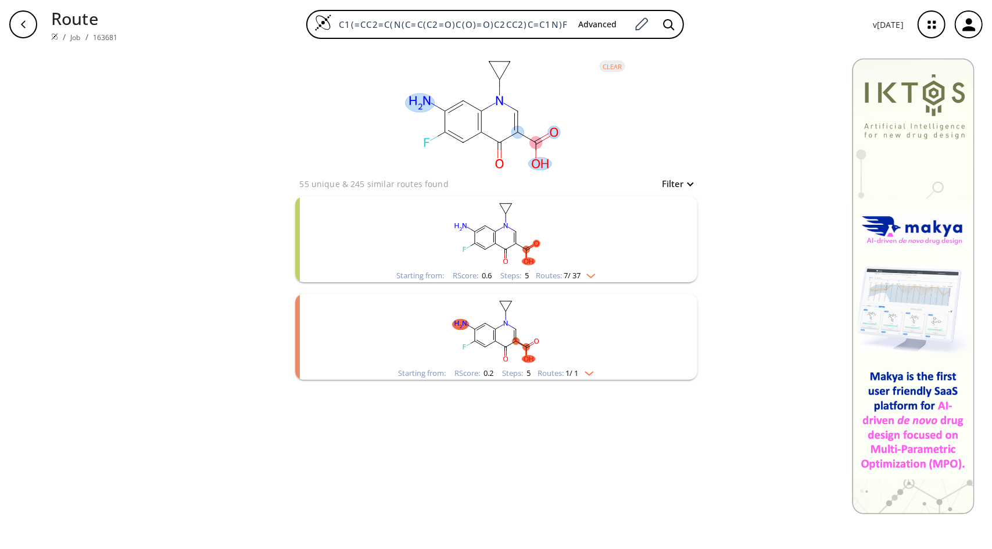
click at [413, 96] on ellipse at bounding box center [420, 103] width 29 height 19
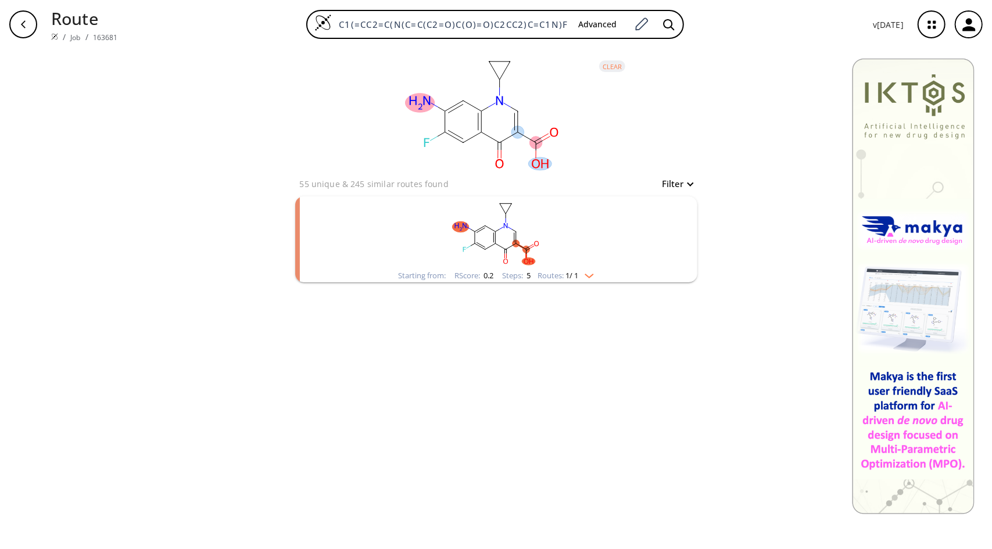
drag, startPoint x: 535, startPoint y: 150, endPoint x: 539, endPoint y: 138, distance: 12.9
click at [536, 143] on icon at bounding box center [536, 147] width 0 height 8
click at [539, 138] on ellipse at bounding box center [536, 143] width 13 height 13
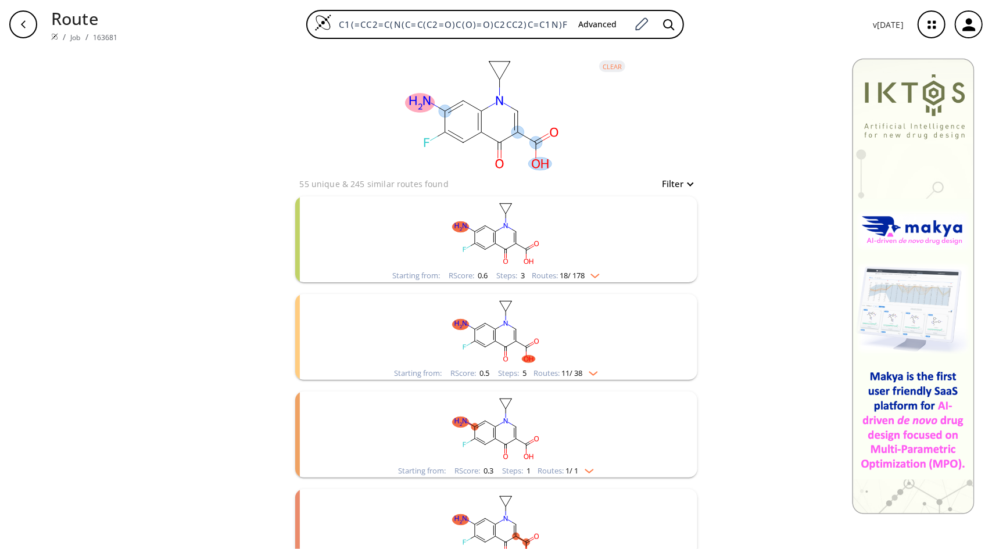
click at [608, 63] on button "clear" at bounding box center [612, 66] width 26 height 12
click at [420, 99] on ellipse at bounding box center [420, 103] width 29 height 19
click at [589, 277] on img "clusters" at bounding box center [592, 273] width 15 height 9
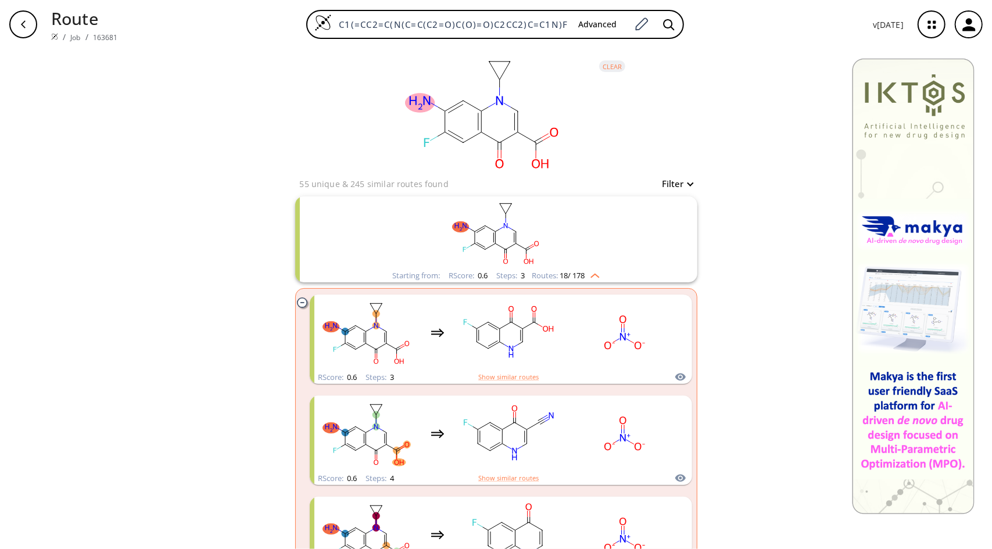
click at [589, 277] on img "clusters" at bounding box center [592, 273] width 15 height 9
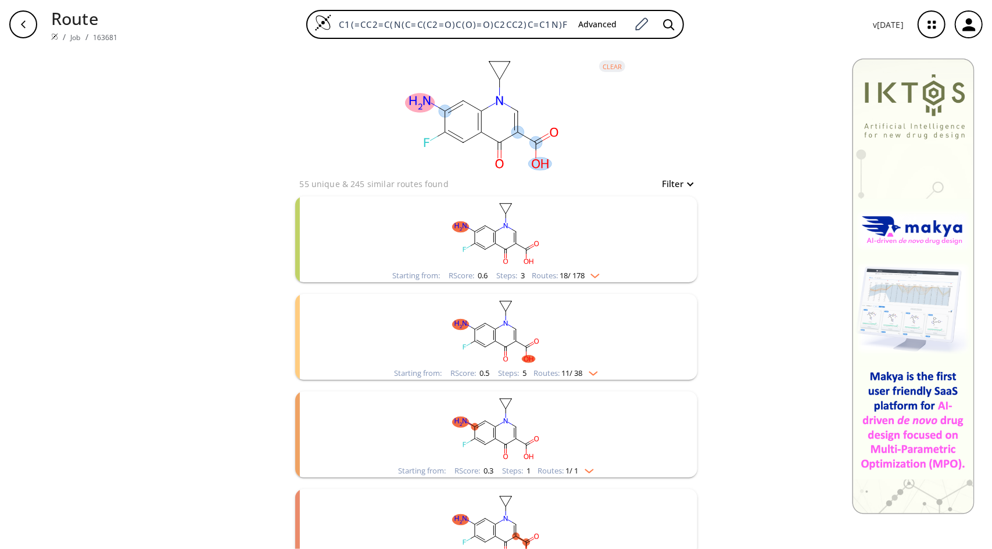
click at [406, 105] on ellipse at bounding box center [420, 103] width 29 height 19
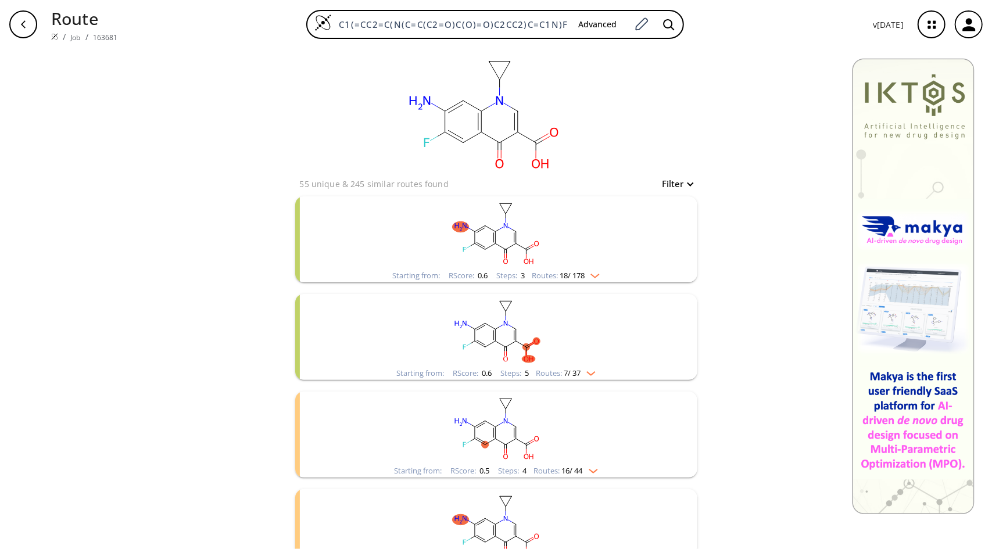
click at [676, 187] on button "Filter" at bounding box center [673, 184] width 37 height 9
click at [635, 60] on div at bounding box center [496, 274] width 992 height 549
click at [692, 177] on div "clear 55 unique & 245 similar routes found Filter Starting from: RScore : 0.6 S…" at bounding box center [496, 461] width 430 height 825
click at [685, 182] on button "Filter" at bounding box center [673, 184] width 37 height 9
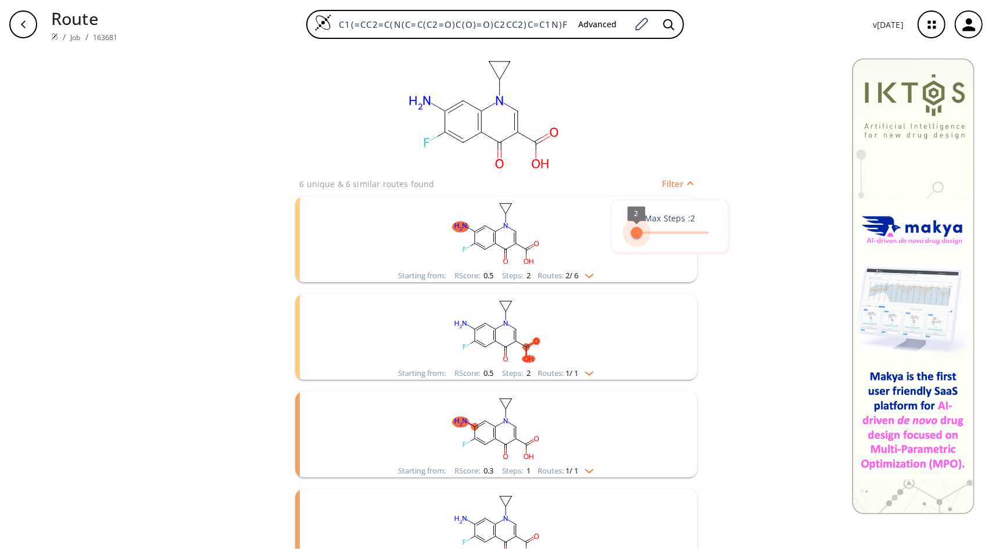
type input "3"
drag, startPoint x: 710, startPoint y: 235, endPoint x: 642, endPoint y: 241, distance: 68.2
click at [642, 238] on span "3" at bounding box center [642, 233] width 12 height 12
click at [760, 302] on div at bounding box center [496, 274] width 992 height 549
click at [470, 142] on icon at bounding box center [472, 137] width 18 height 10
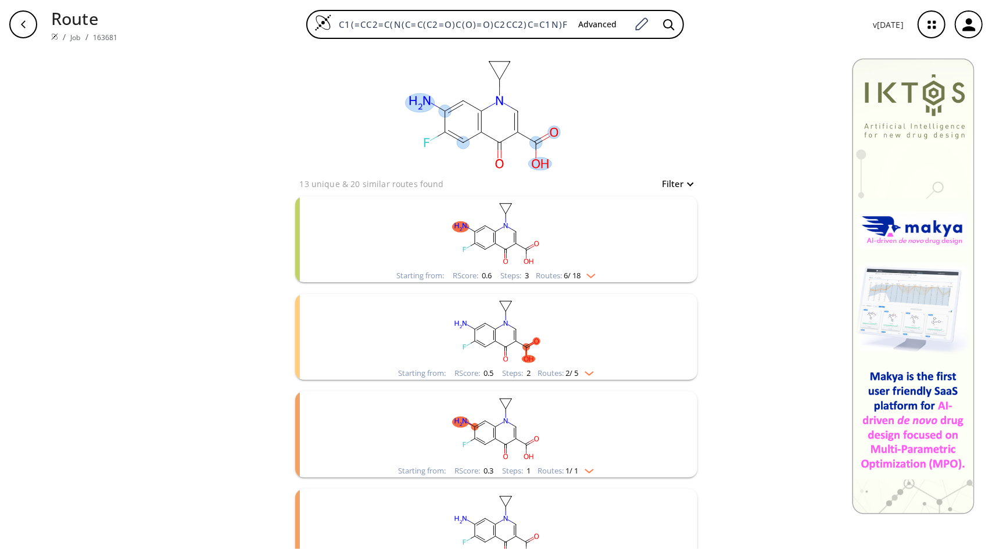
click at [461, 145] on ellipse at bounding box center [463, 143] width 13 height 13
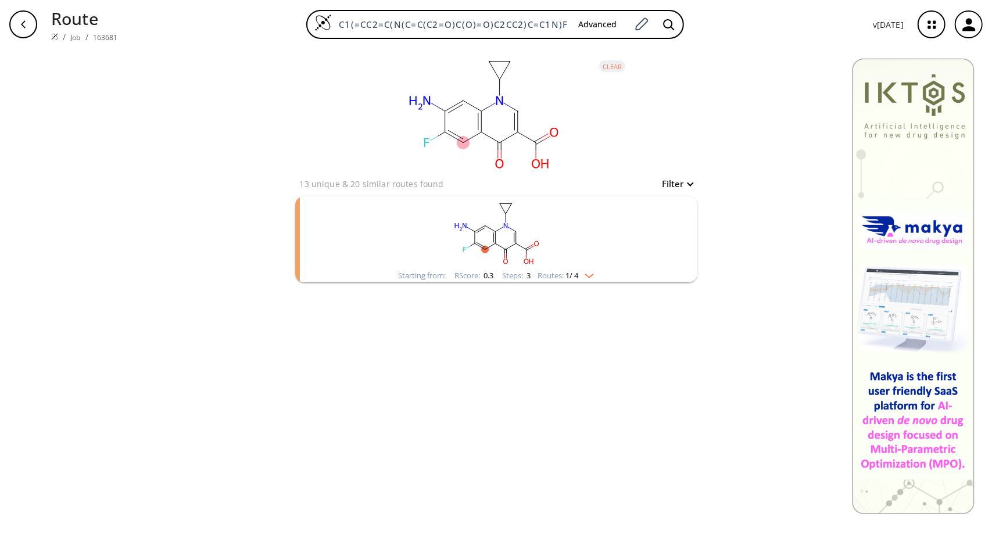
click at [585, 274] on img "clusters" at bounding box center [586, 273] width 15 height 9
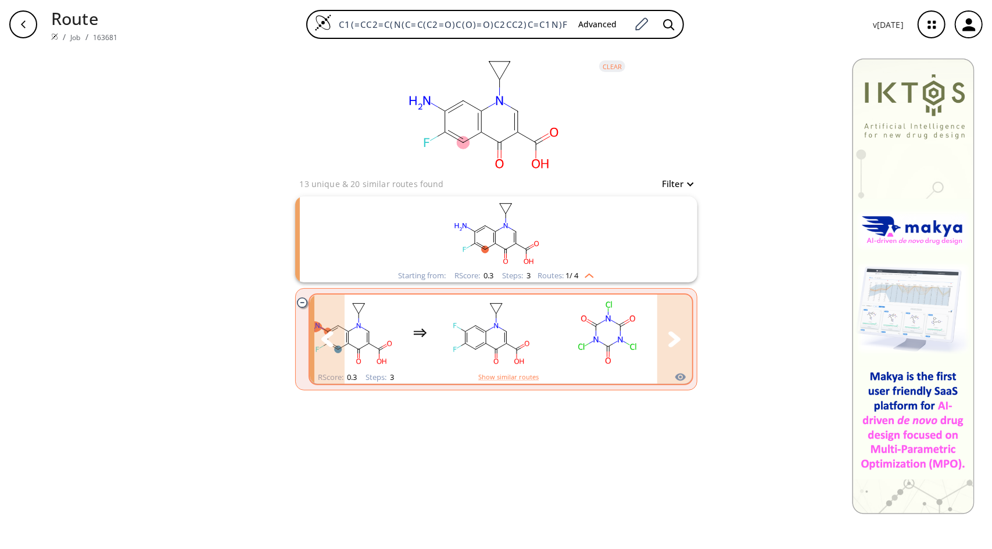
click at [675, 345] on icon "clusters" at bounding box center [674, 339] width 13 height 16
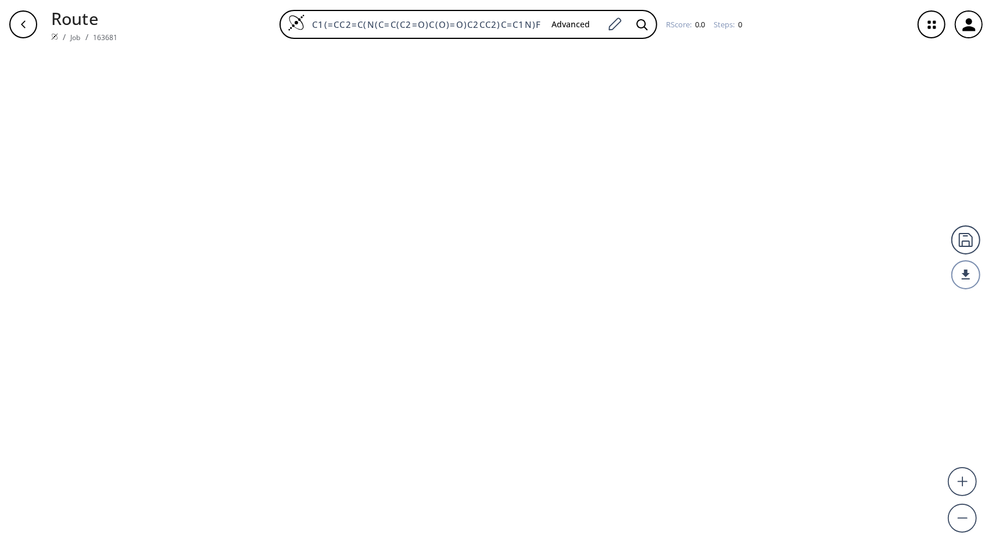
type input "C1(F)C(N)=CC2N(C3CC3)C=C(C(=O)O)C(=O)C=2C=1"
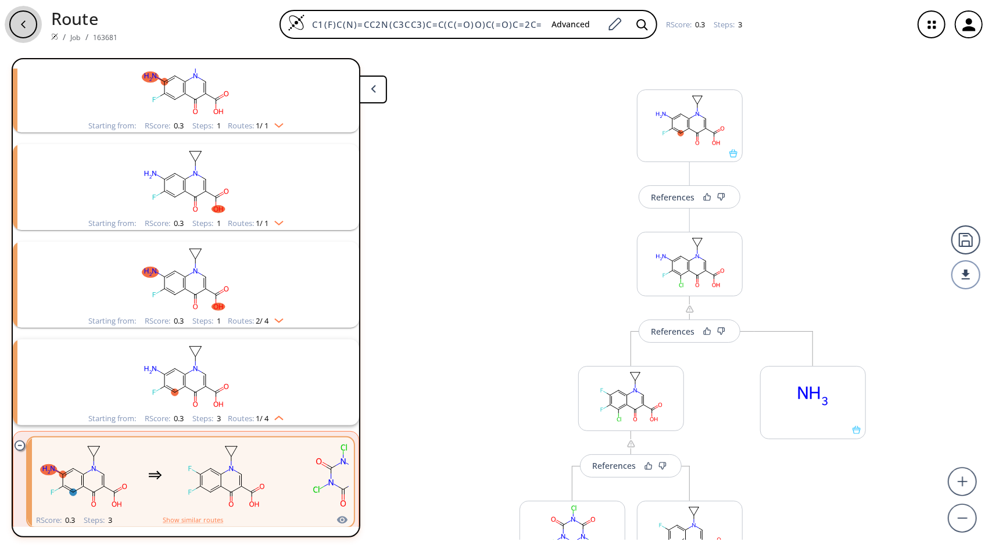
click at [18, 24] on div "button" at bounding box center [23, 24] width 28 height 28
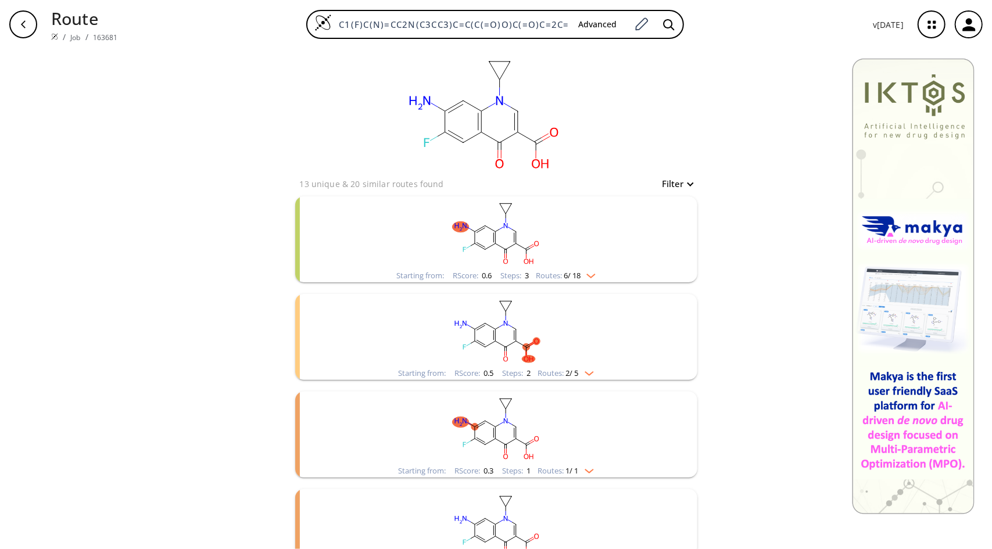
click at [665, 181] on button "Filter" at bounding box center [673, 184] width 37 height 9
click at [265, 151] on div at bounding box center [496, 274] width 992 height 549
click at [413, 102] on ellipse at bounding box center [420, 103] width 29 height 19
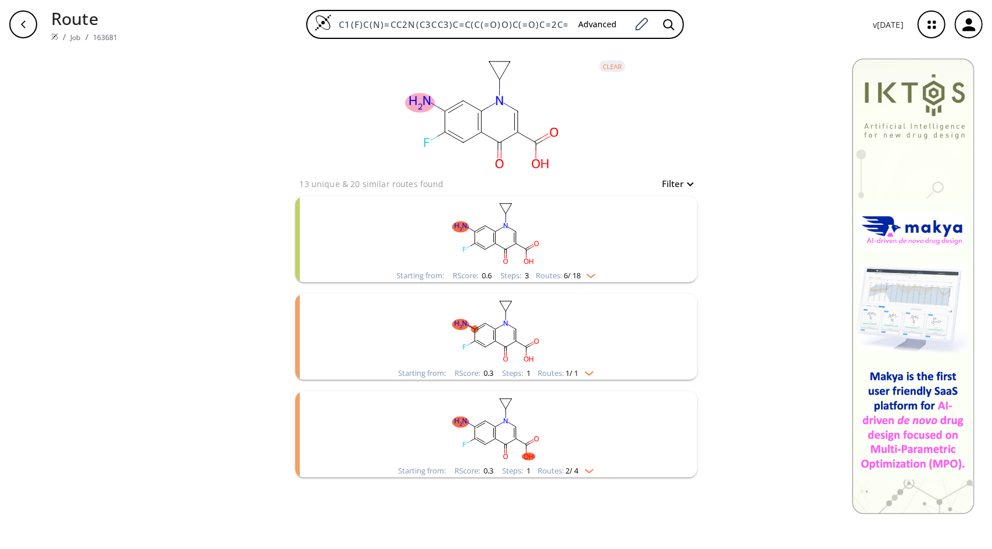
click at [593, 270] on img "clusters" at bounding box center [588, 273] width 15 height 9
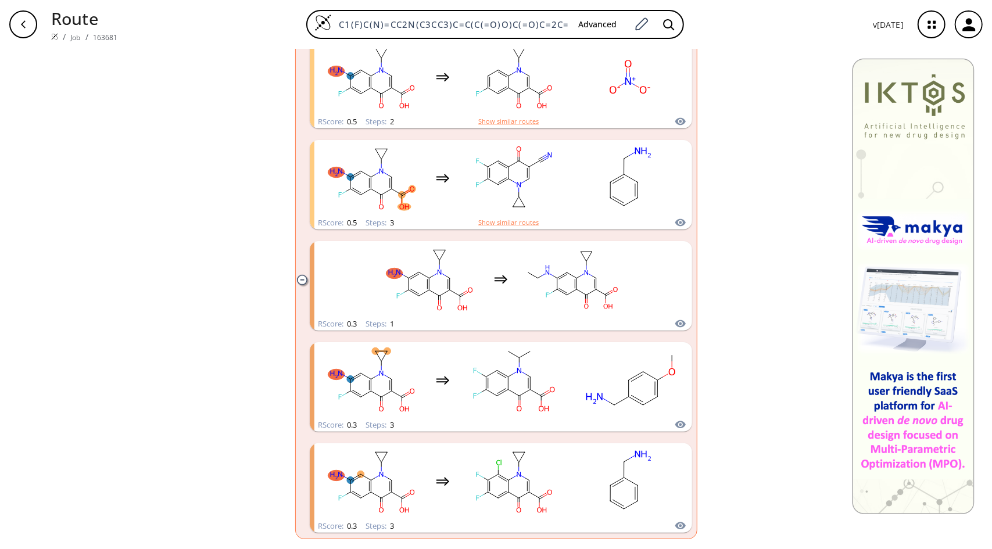
scroll to position [350, 0]
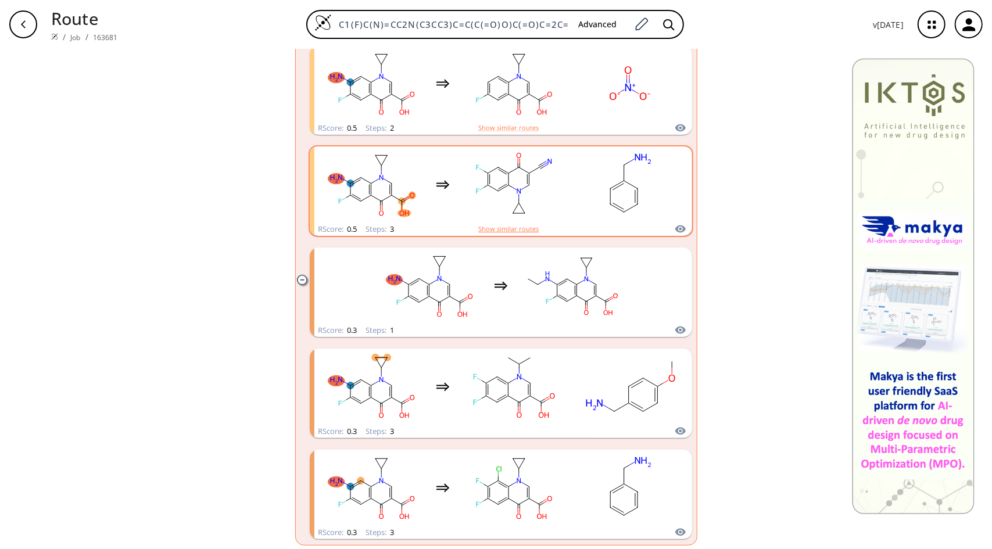
click at [507, 227] on button "Show similar routes" at bounding box center [508, 229] width 60 height 10
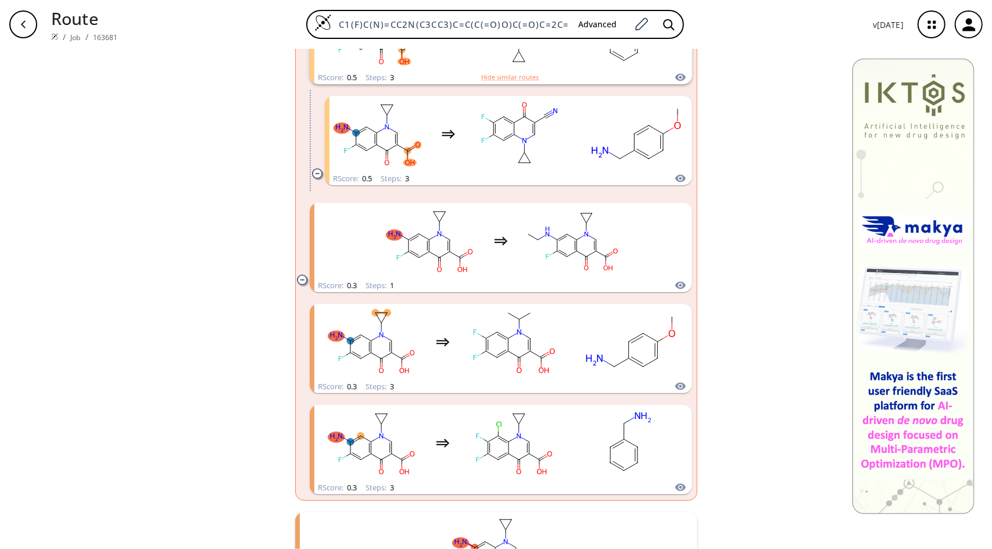
scroll to position [654, 0]
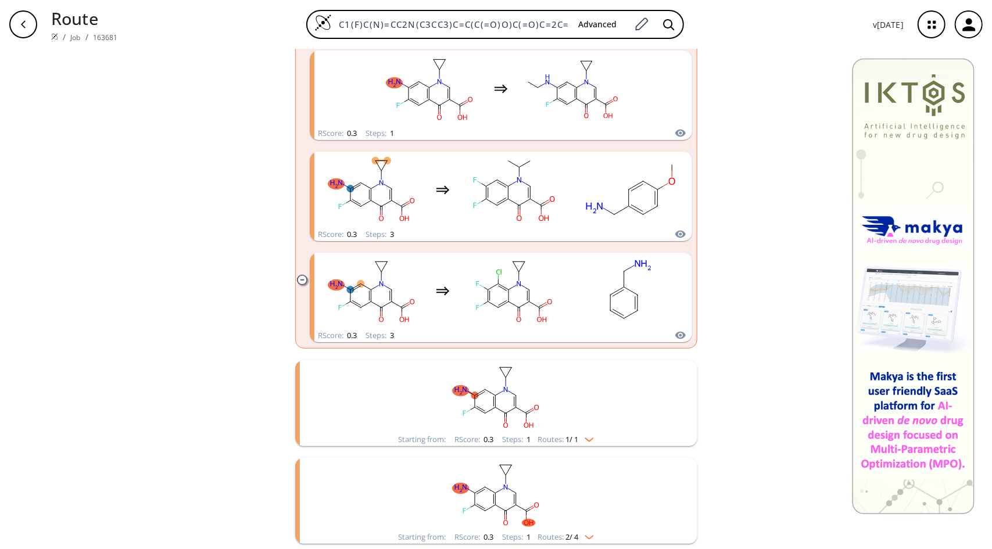
click at [588, 438] on img "clusters" at bounding box center [586, 437] width 15 height 9
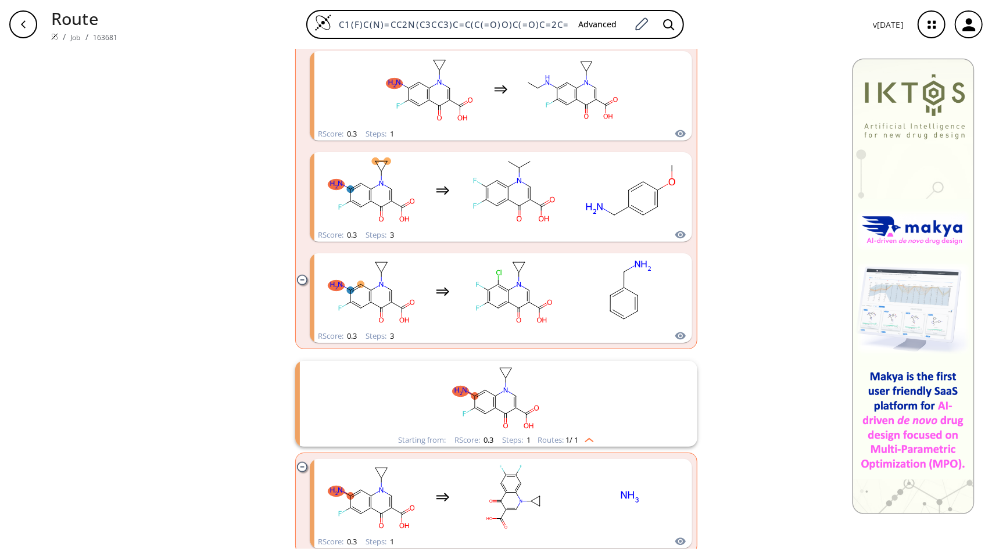
scroll to position [762, 0]
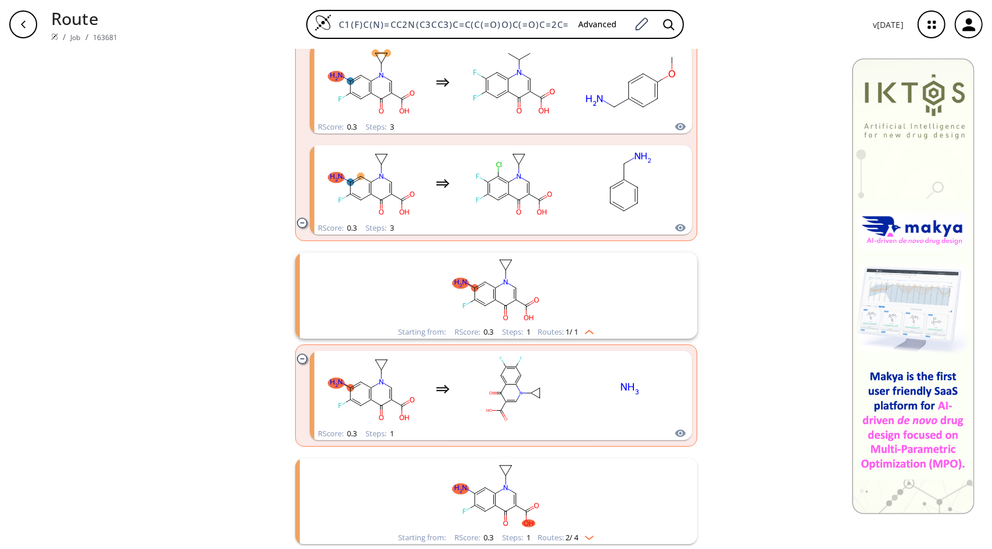
click at [583, 534] on img "clusters" at bounding box center [586, 535] width 15 height 9
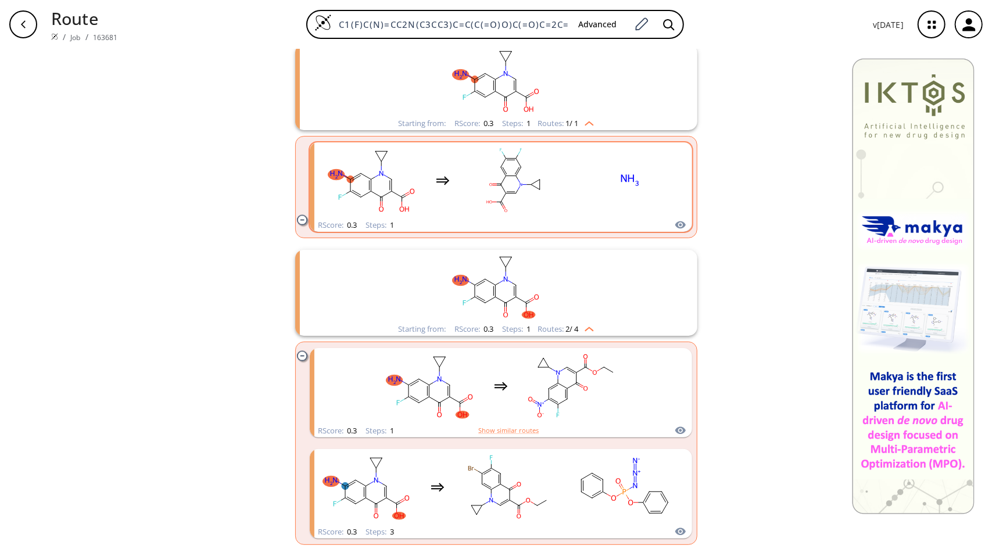
click at [523, 195] on rect "clusters" at bounding box center [513, 180] width 105 height 73
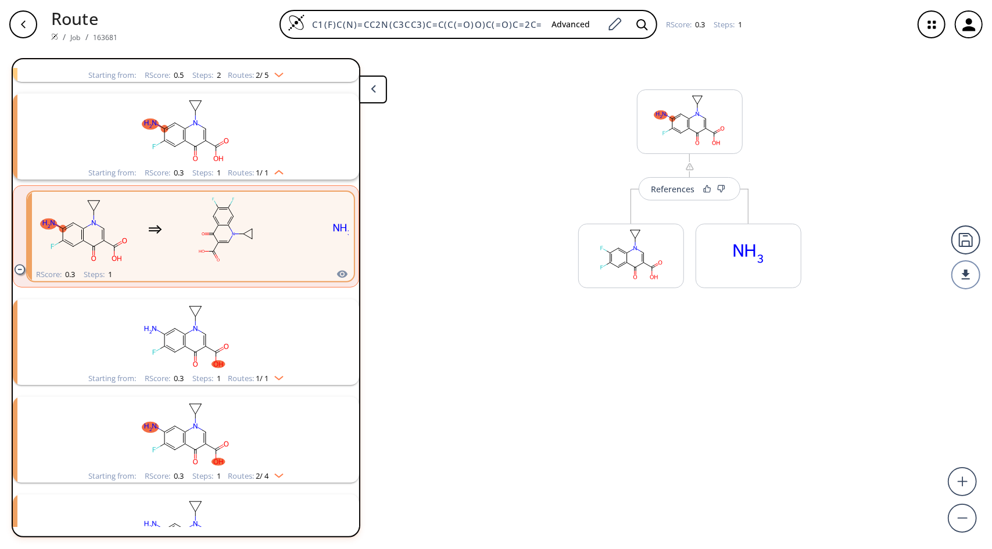
scroll to position [221, 0]
click at [676, 186] on button "References" at bounding box center [690, 196] width 102 height 23
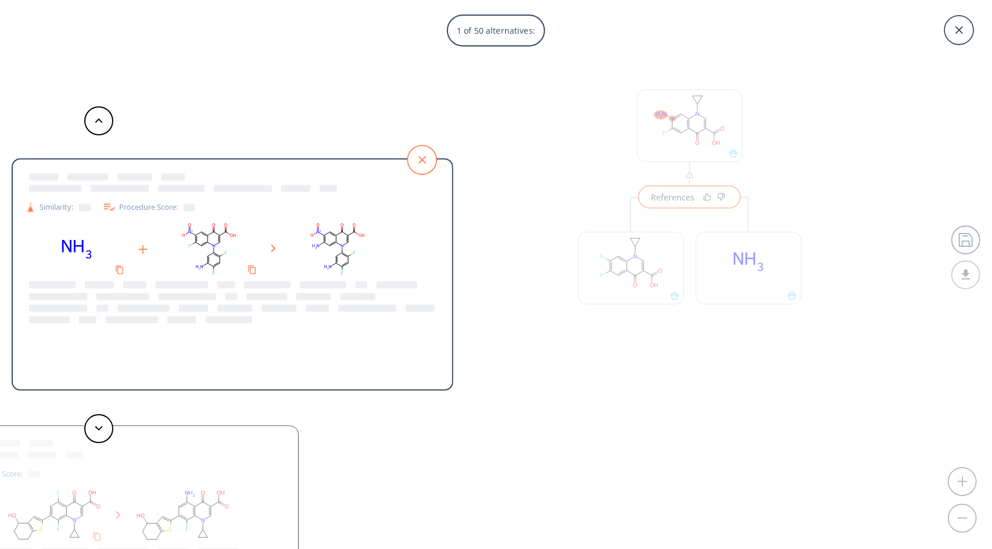
click at [429, 160] on icon at bounding box center [421, 159] width 29 height 29
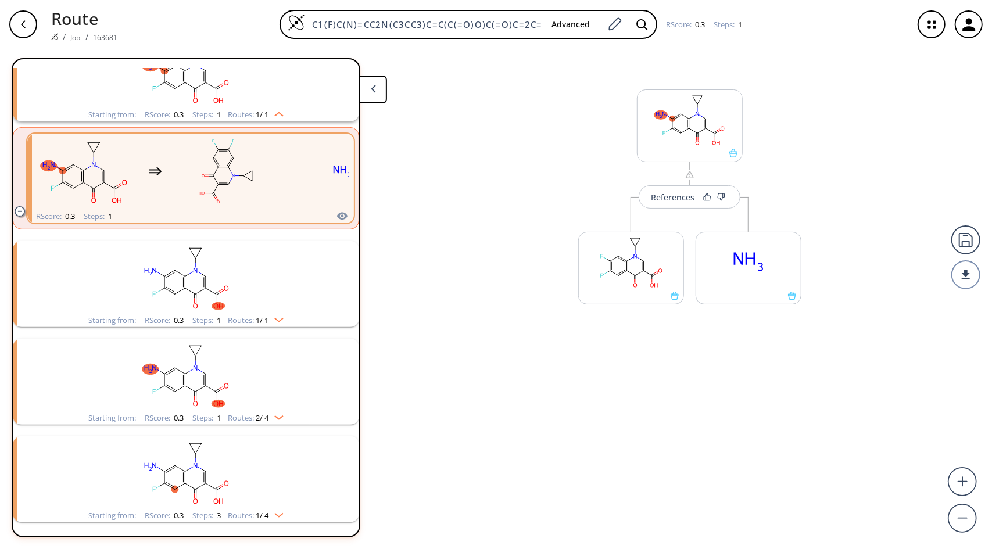
scroll to position [0, 0]
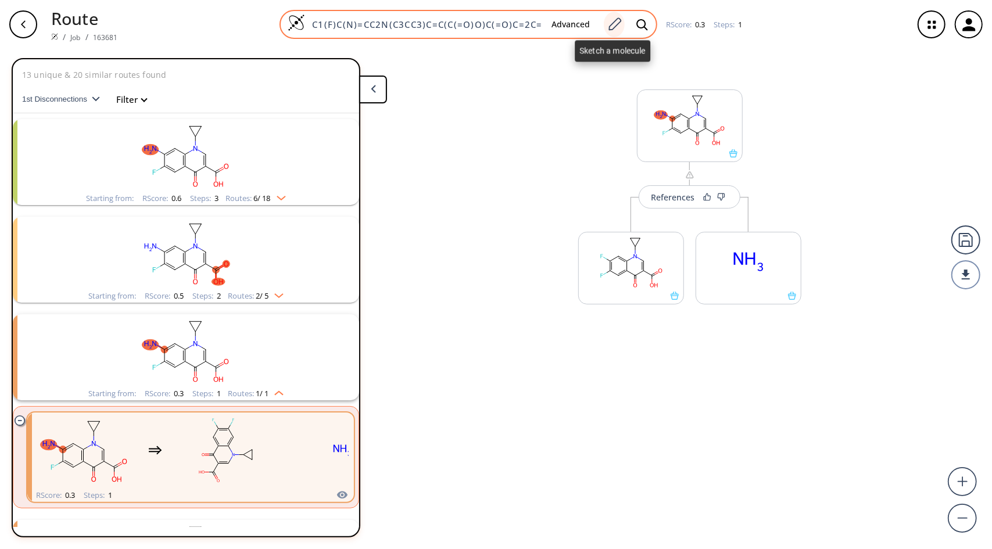
click at [619, 27] on icon at bounding box center [615, 24] width 16 height 15
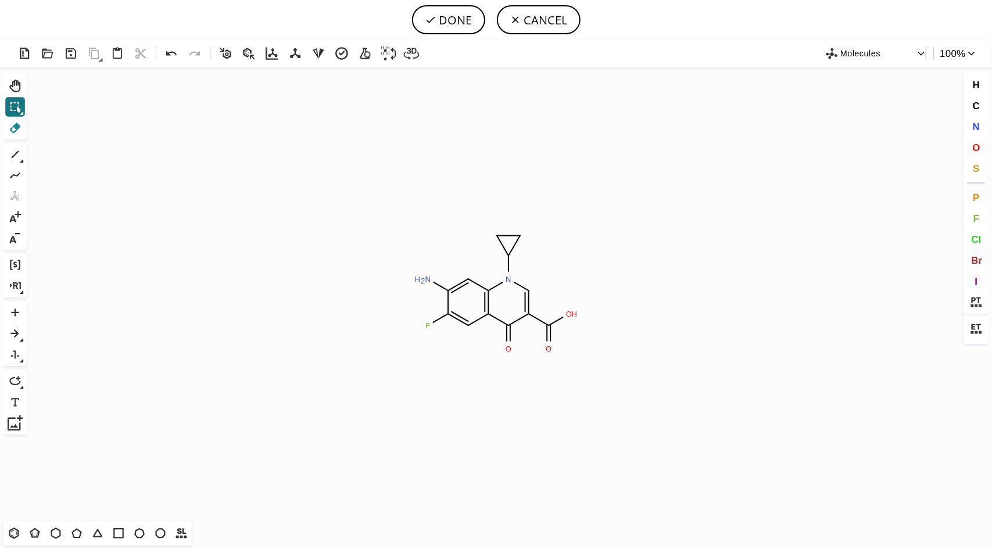
click at [16, 126] on icon at bounding box center [15, 128] width 11 height 10
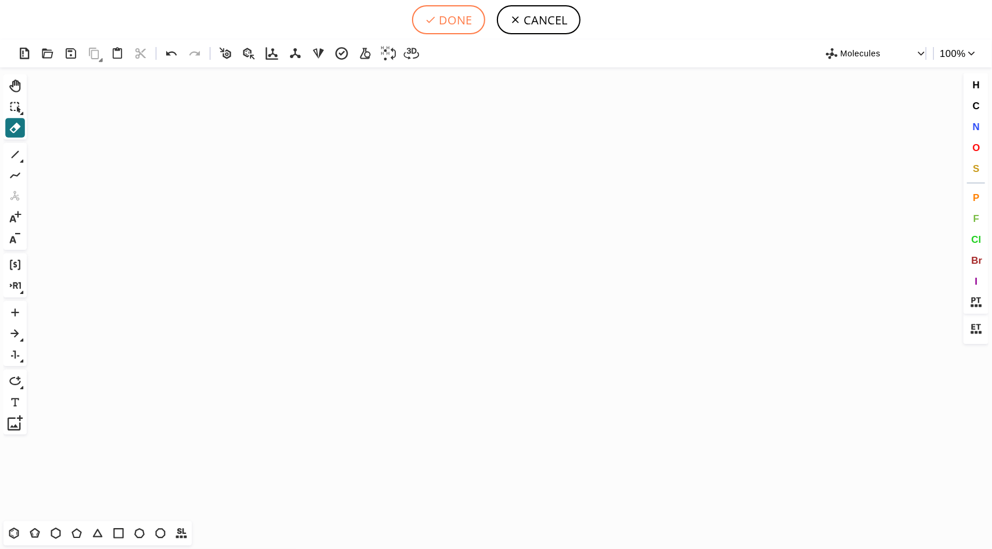
click at [447, 18] on button "DONE" at bounding box center [448, 19] width 73 height 29
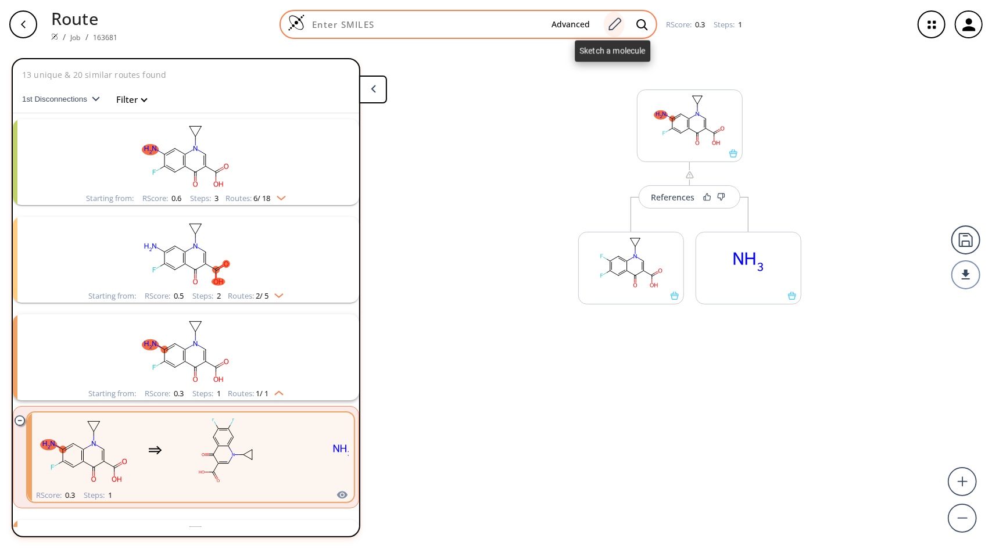
click at [618, 20] on icon at bounding box center [615, 24] width 16 height 15
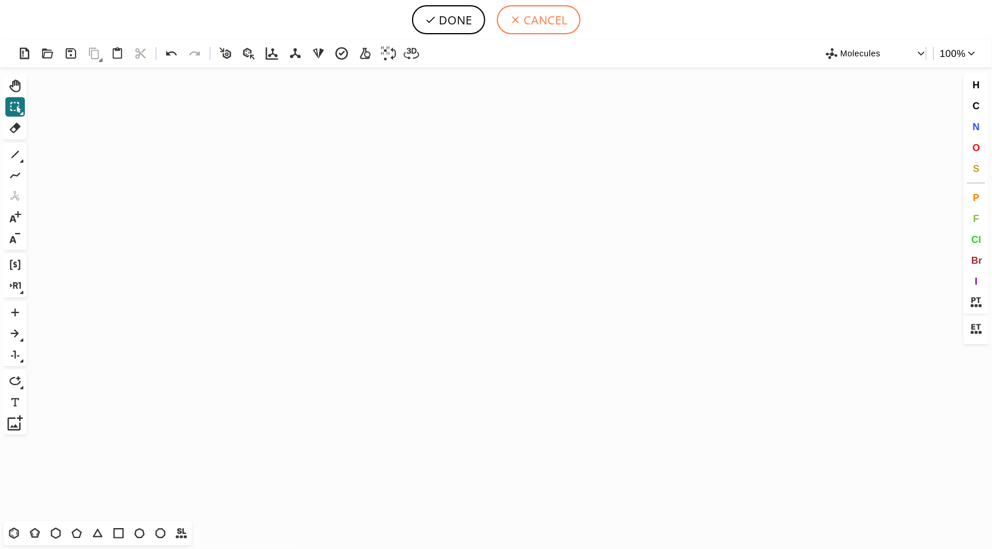
click at [531, 19] on button "CANCEL" at bounding box center [539, 19] width 84 height 29
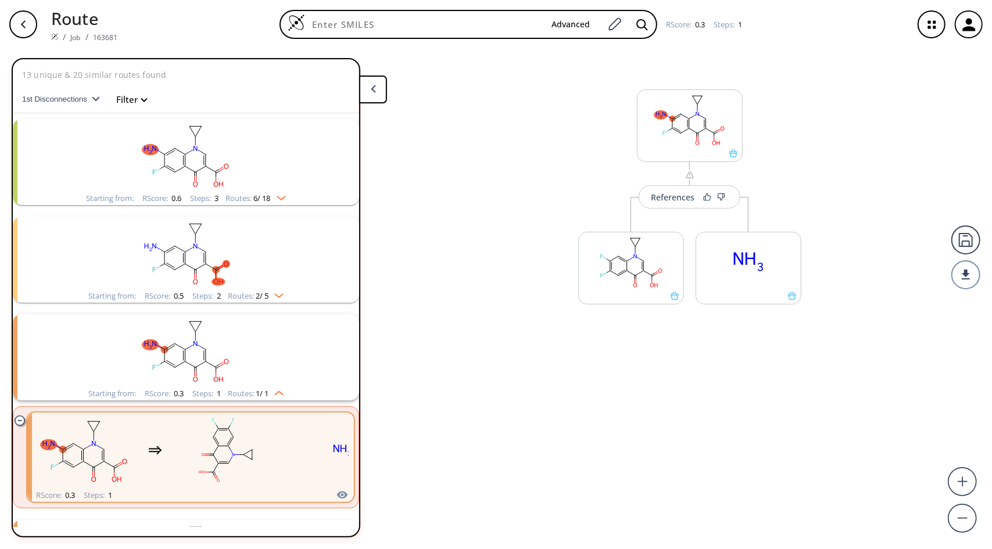
click at [372, 83] on button at bounding box center [373, 90] width 28 height 28
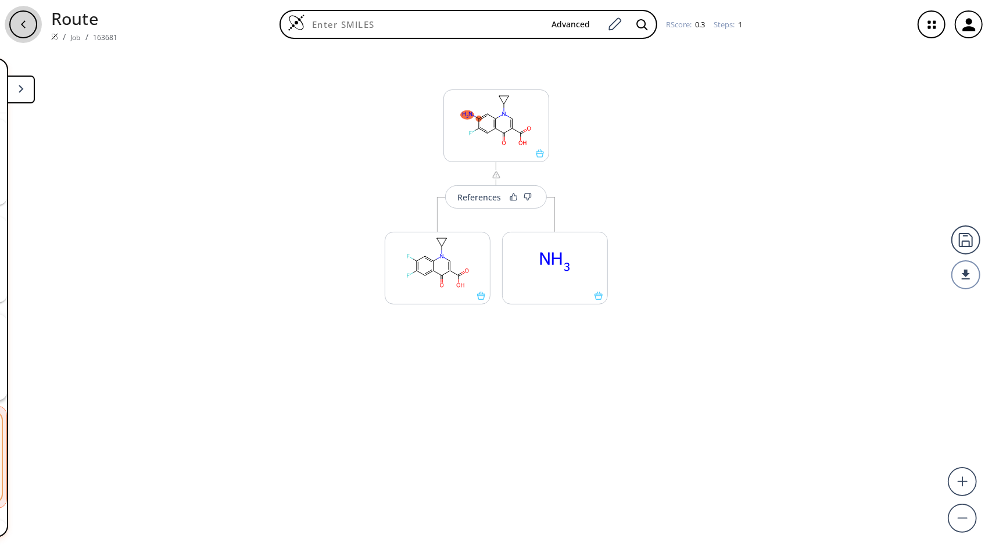
click at [23, 24] on icon "button" at bounding box center [23, 24] width 9 height 9
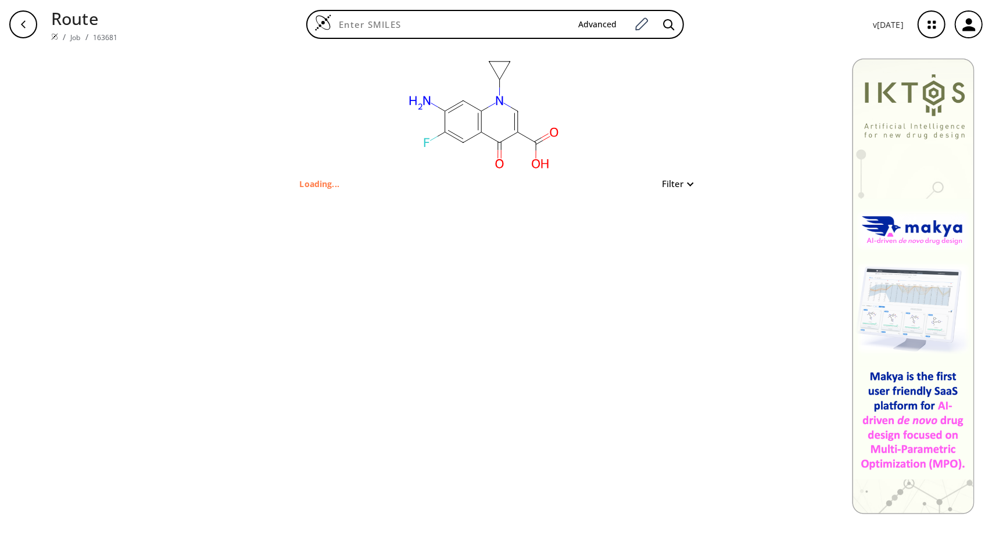
type input "C1(F)C(N)=CC2N(C3CC3)C=C(C(=O)O)C(=O)C=2C=1"
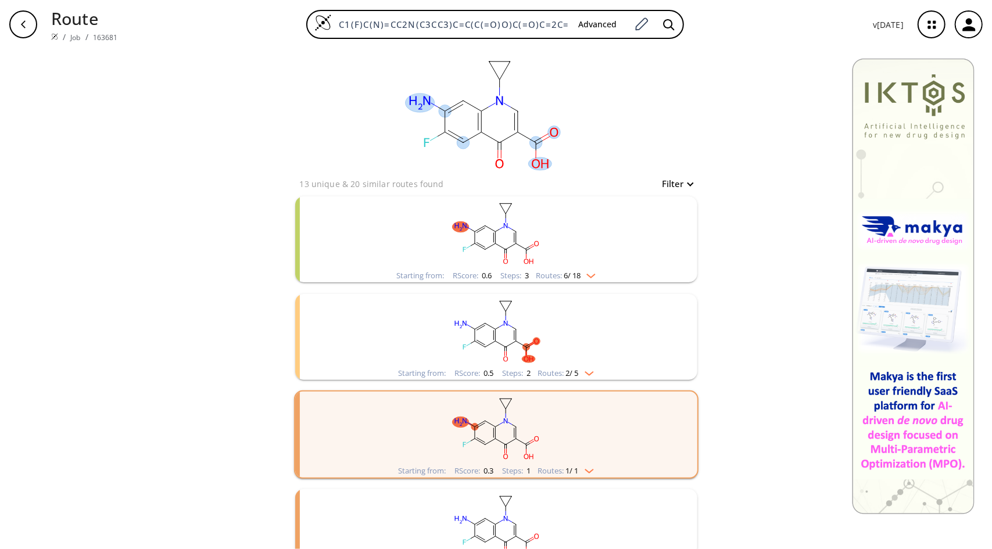
click at [421, 103] on ellipse at bounding box center [420, 103] width 29 height 19
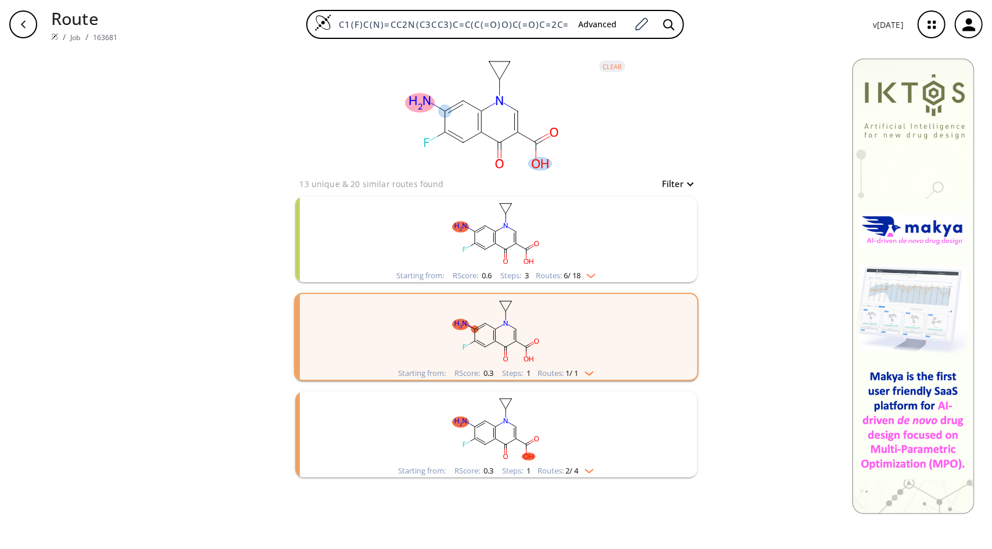
click at [438, 108] on icon at bounding box center [441, 109] width 7 height 4
click at [413, 95] on ellipse at bounding box center [420, 103] width 29 height 19
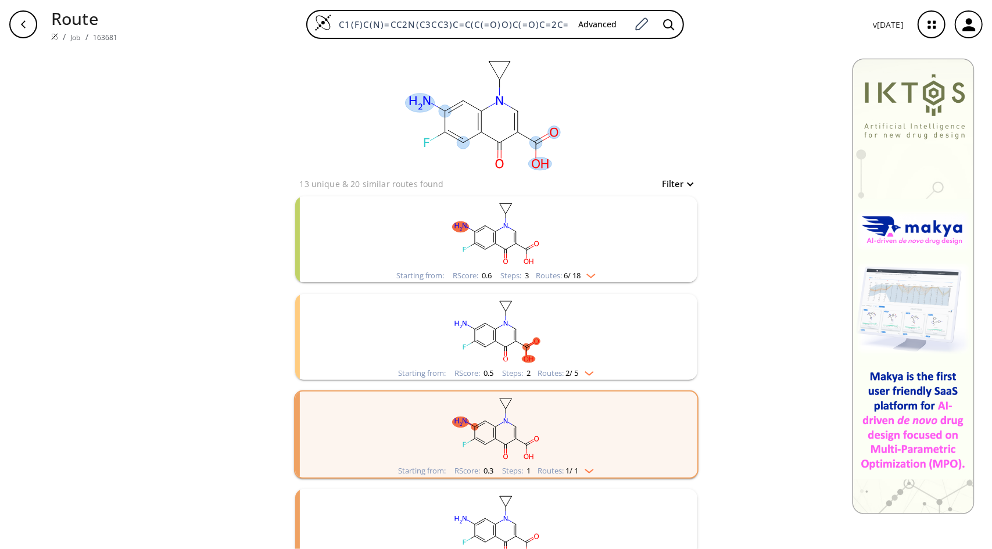
click at [424, 139] on icon at bounding box center [426, 142] width 5 height 9
click at [458, 142] on ellipse at bounding box center [463, 143] width 13 height 13
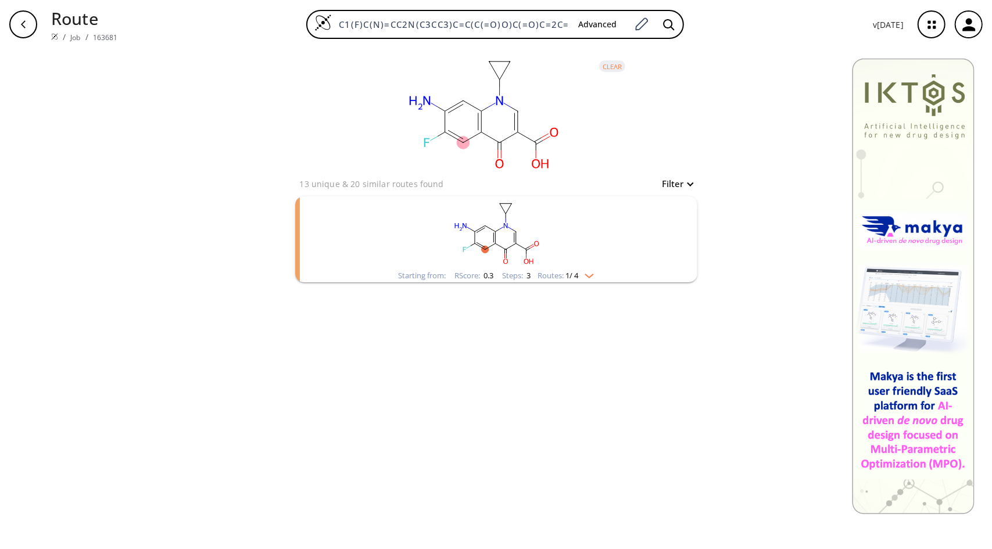
click at [594, 275] on img "clusters" at bounding box center [586, 273] width 15 height 9
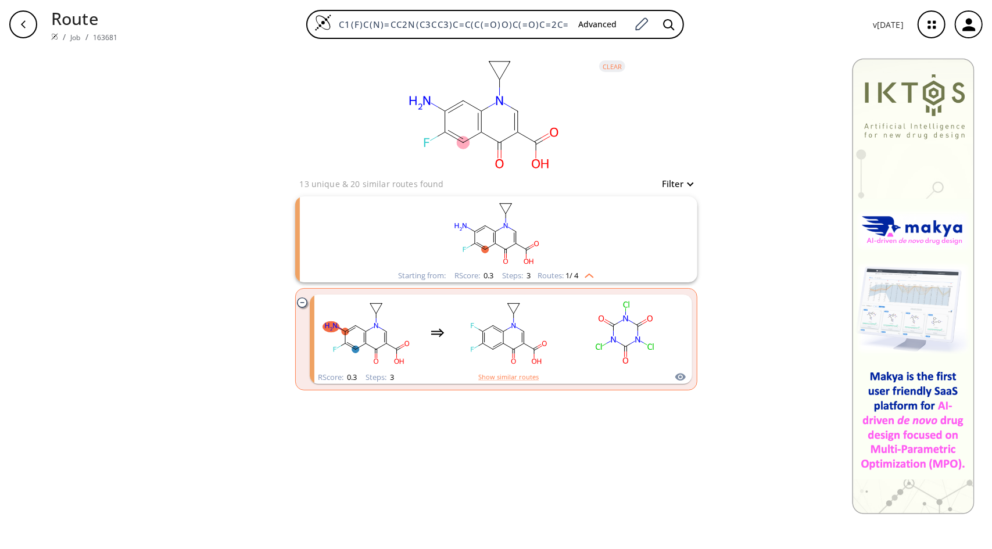
click at [689, 177] on div "Filter" at bounding box center [673, 184] width 37 height 14
click at [683, 182] on button "Filter" at bounding box center [673, 184] width 37 height 9
type input "15"
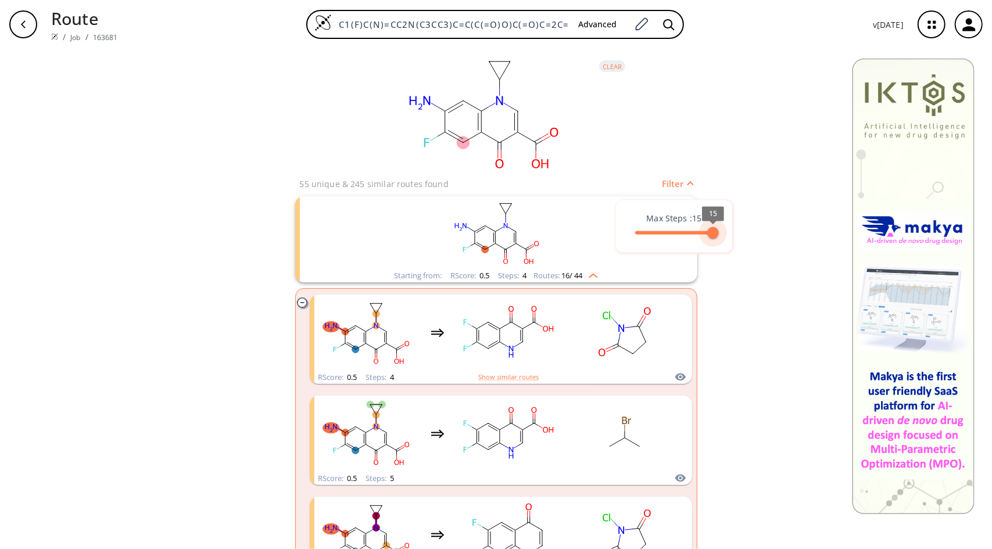
drag, startPoint x: 647, startPoint y: 235, endPoint x: 755, endPoint y: 234, distance: 107.5
click at [693, 191] on div "Max Steps : 15 15 Filter" at bounding box center [673, 184] width 37 height 14
click at [662, 188] on div at bounding box center [496, 274] width 992 height 549
click at [462, 142] on ellipse at bounding box center [463, 143] width 13 height 13
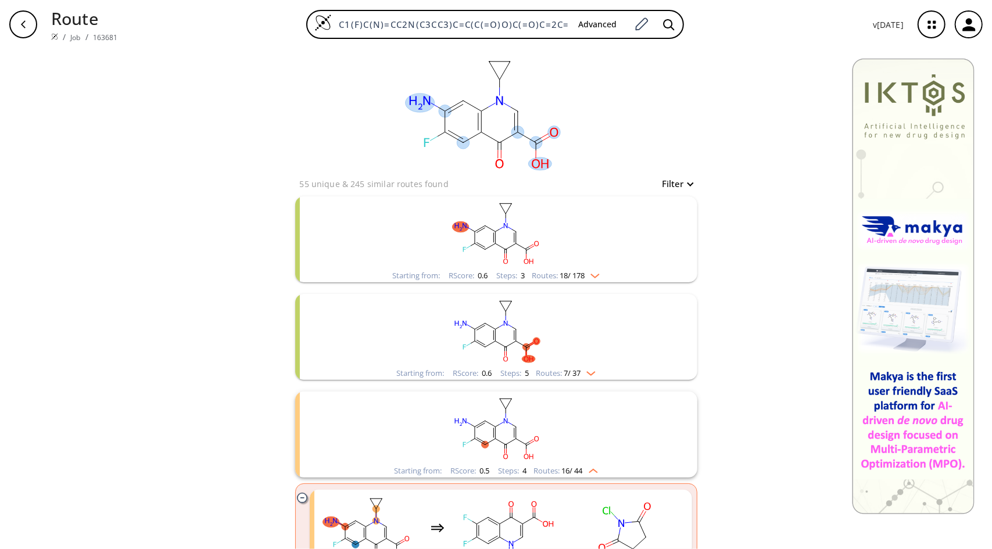
click at [414, 102] on ellipse at bounding box center [420, 103] width 29 height 19
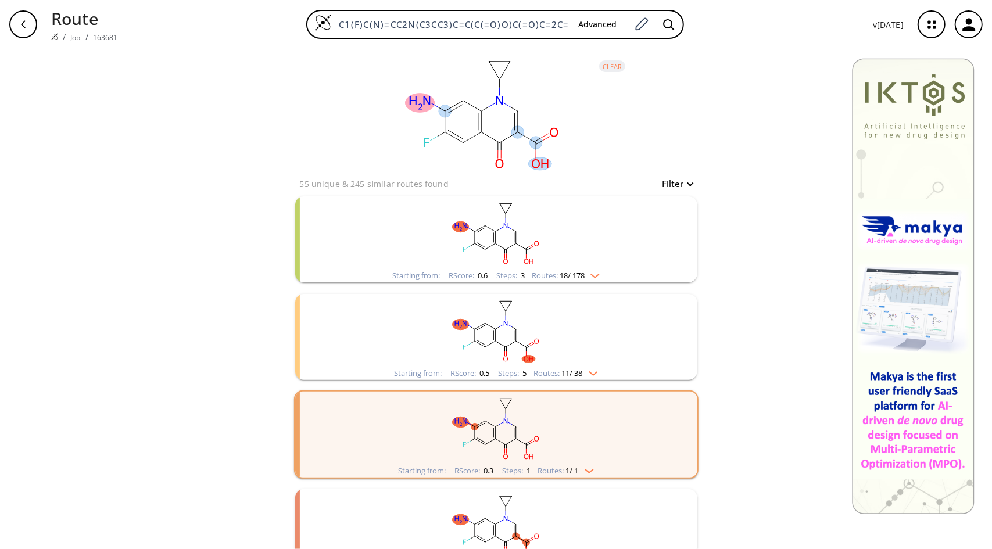
click at [415, 103] on ellipse at bounding box center [420, 103] width 29 height 19
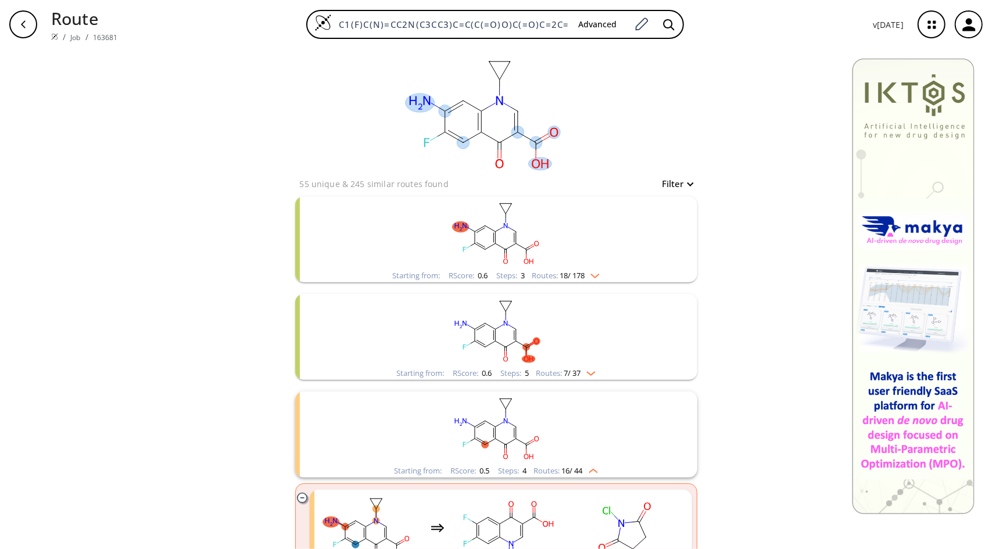
click at [442, 113] on ellipse at bounding box center [445, 111] width 13 height 13
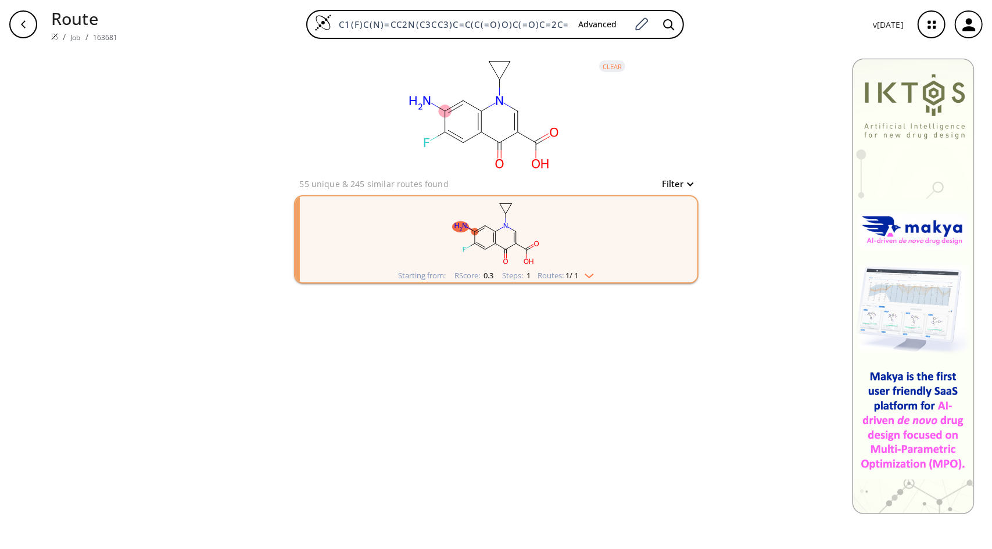
click at [594, 271] on img "clusters" at bounding box center [586, 273] width 15 height 9
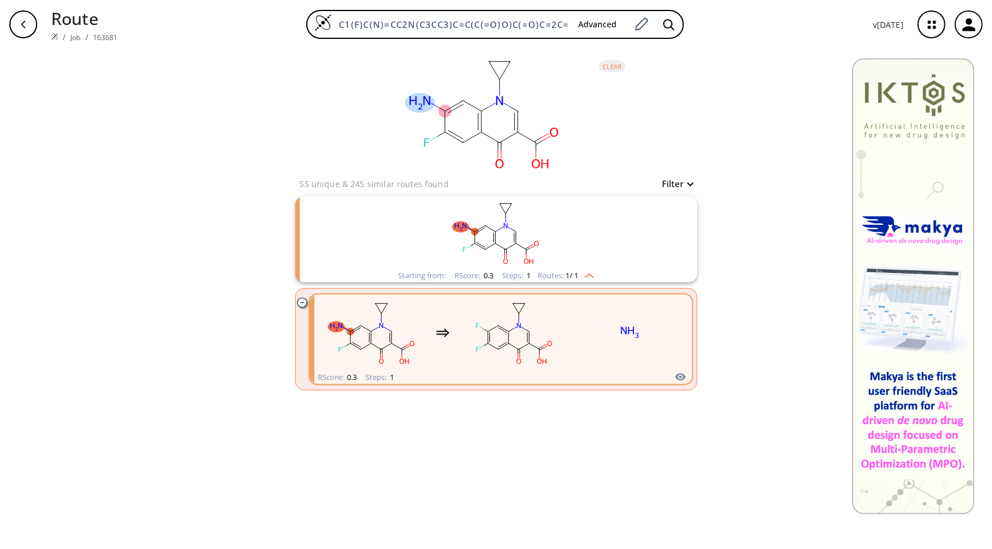
click at [446, 113] on ellipse at bounding box center [445, 111] width 13 height 13
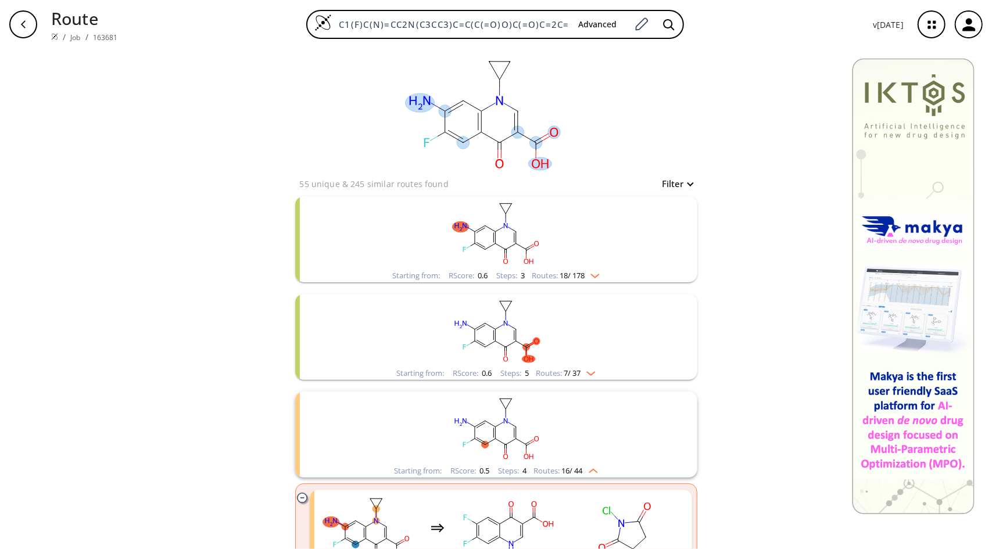
click at [420, 101] on ellipse at bounding box center [420, 103] width 29 height 19
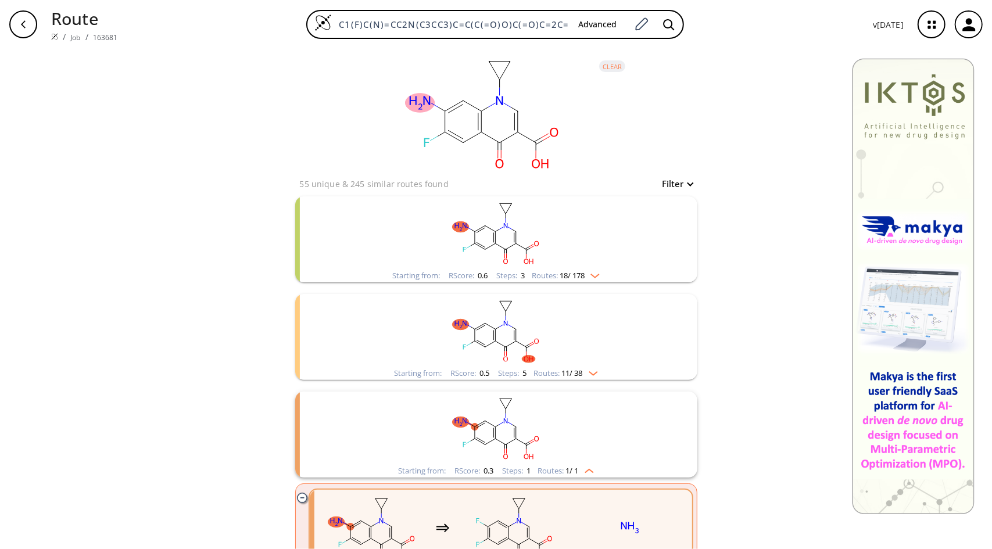
click at [595, 271] on img "clusters" at bounding box center [592, 273] width 15 height 9
